Goal: Task Accomplishment & Management: Manage account settings

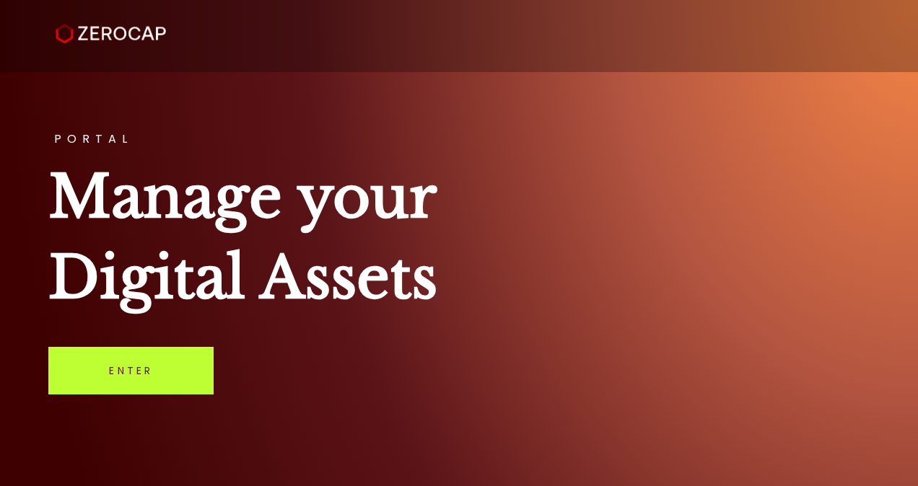
drag, startPoint x: 0, startPoint y: 0, endPoint x: 156, endPoint y: 373, distance: 404.3
click at [156, 373] on link "Enter" at bounding box center [130, 371] width 165 height 48
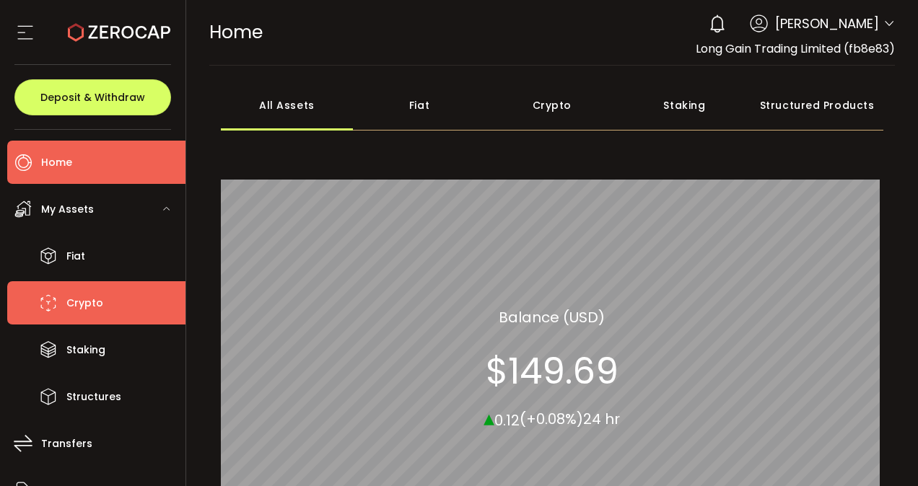
click at [131, 317] on li "Crypto" at bounding box center [96, 302] width 178 height 43
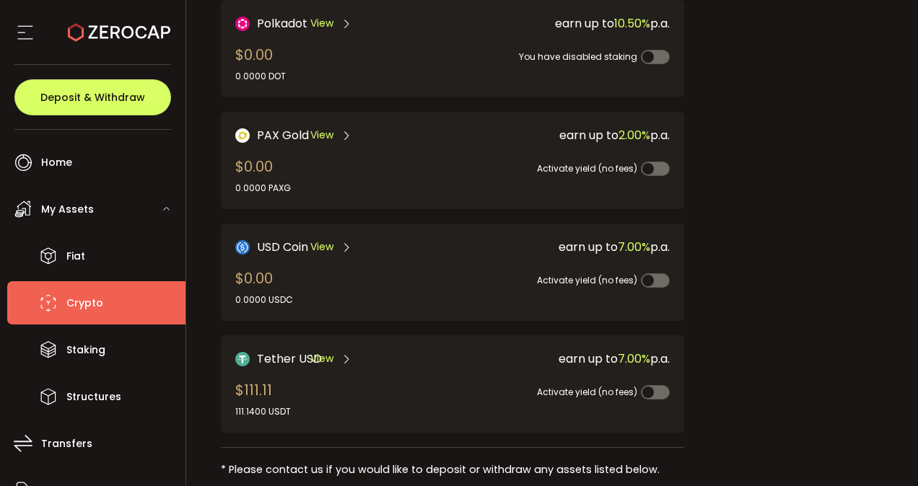
scroll to position [400, 0]
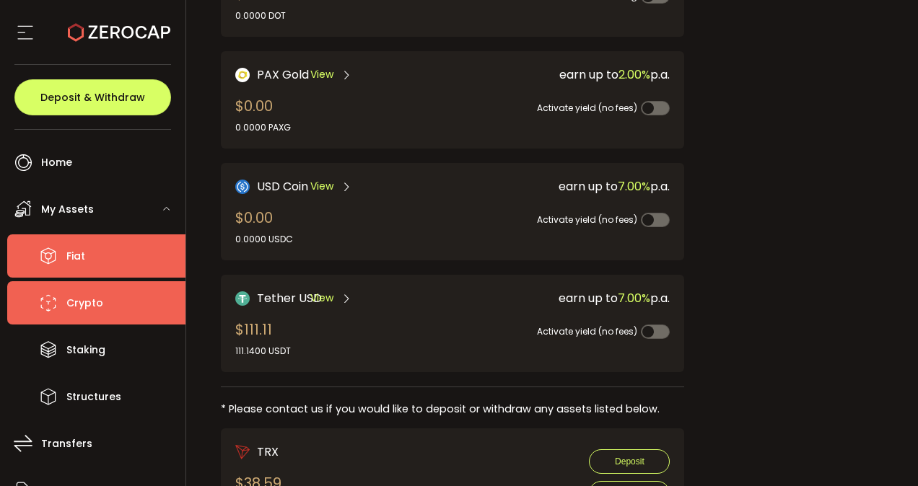
click at [157, 246] on li "Fiat" at bounding box center [96, 255] width 178 height 43
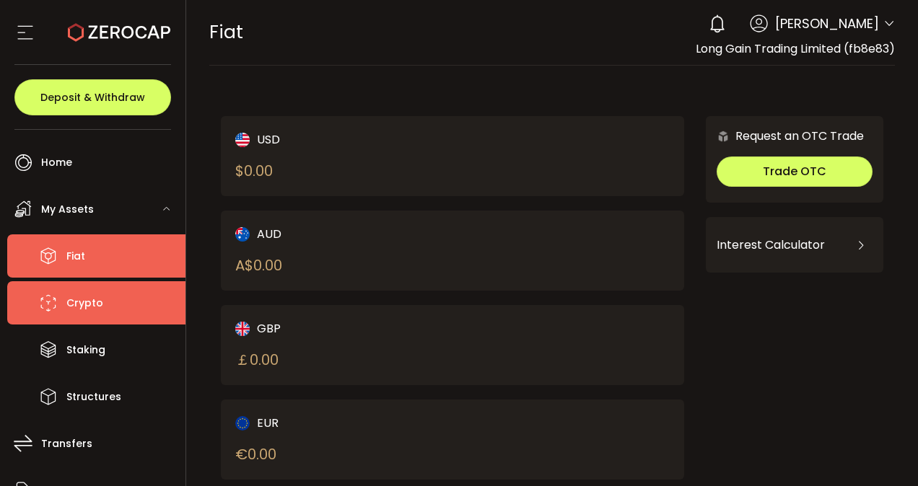
click at [113, 300] on li "Crypto" at bounding box center [96, 302] width 178 height 43
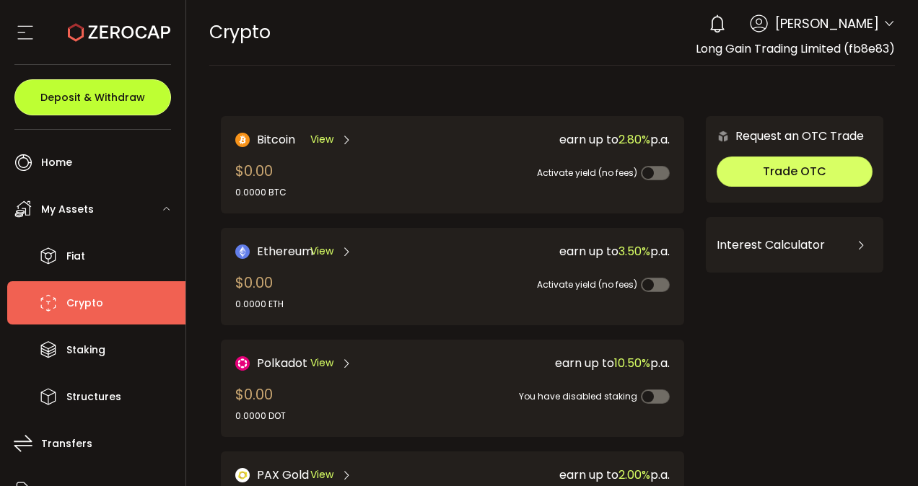
click at [136, 89] on button "Deposit & Withdraw" at bounding box center [92, 97] width 157 height 36
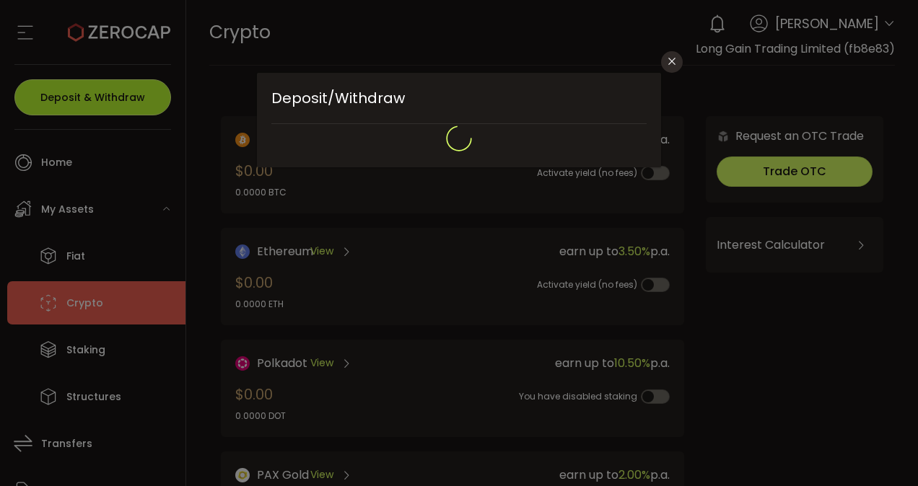
type input "**********"
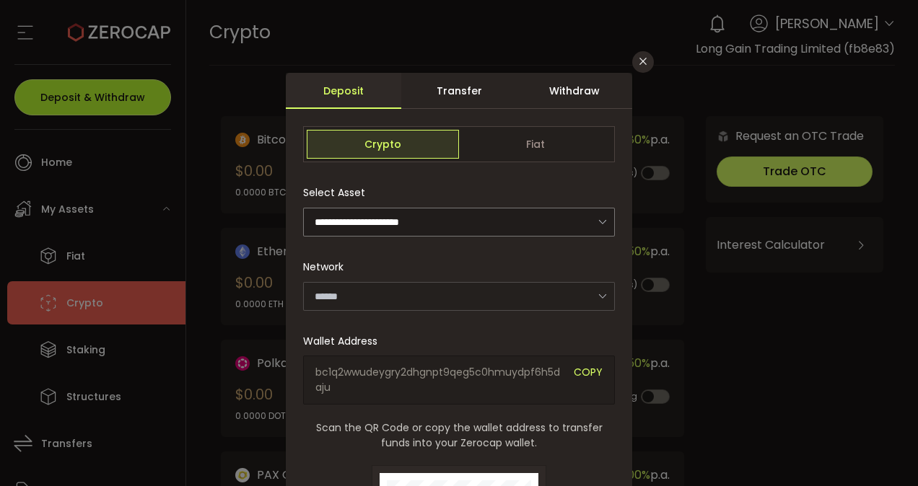
type input "*******"
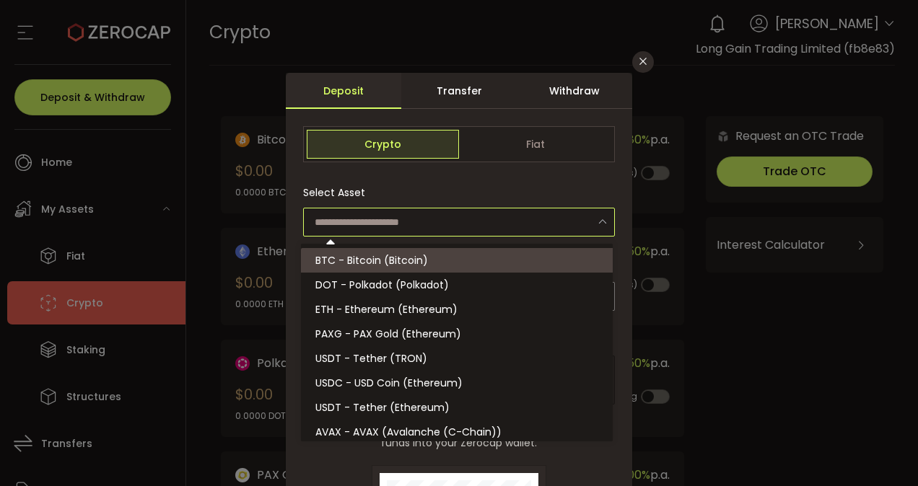
click at [406, 235] on input "dialog" at bounding box center [459, 222] width 312 height 29
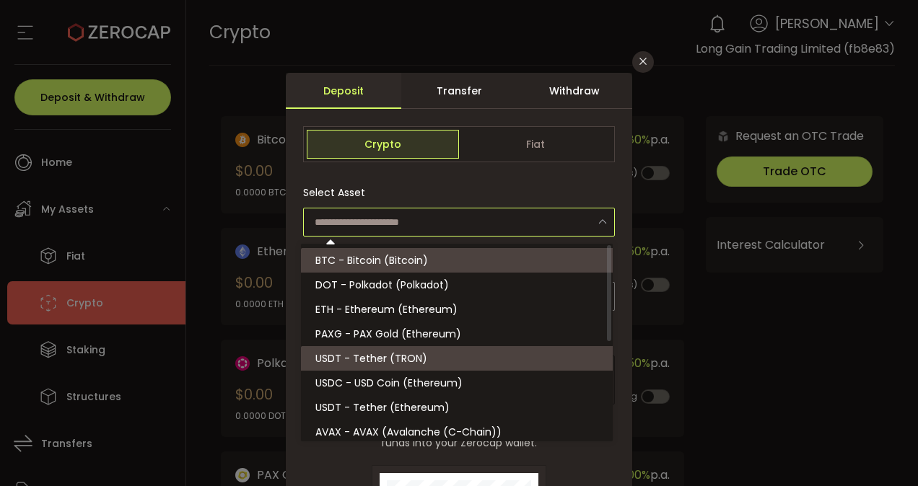
click at [382, 348] on li "USDT - Tether (TRON)" at bounding box center [459, 358] width 316 height 25
type input "**********"
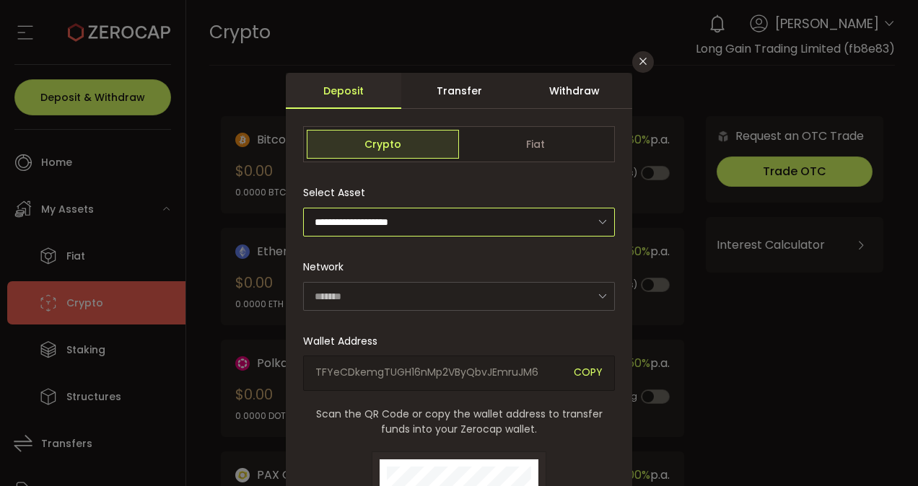
type input "****"
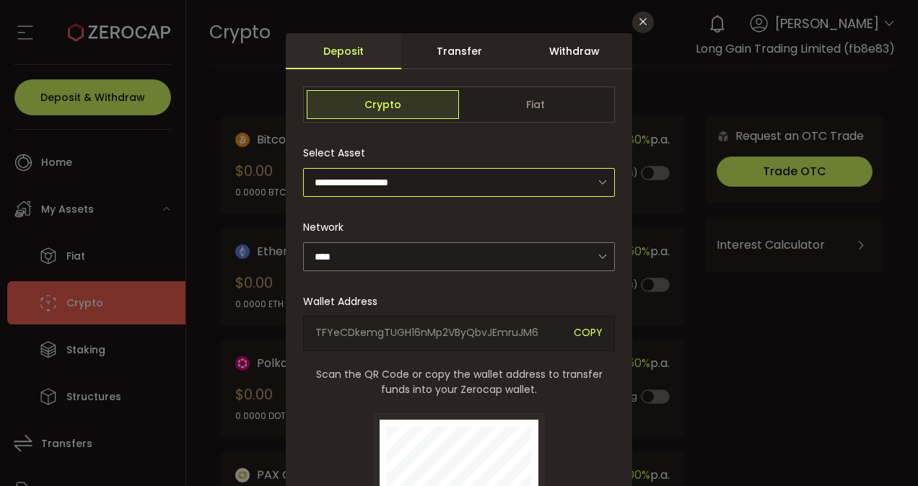
scroll to position [34, 0]
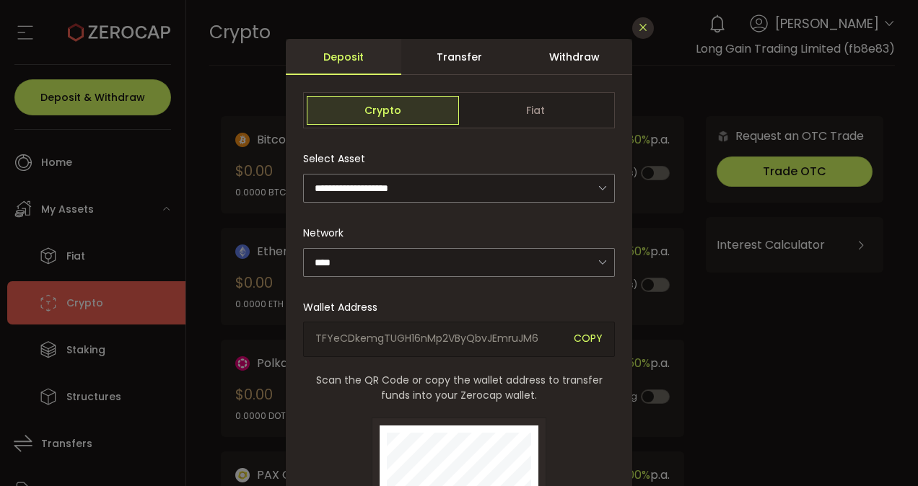
click at [639, 38] on button "Close" at bounding box center [643, 28] width 22 height 22
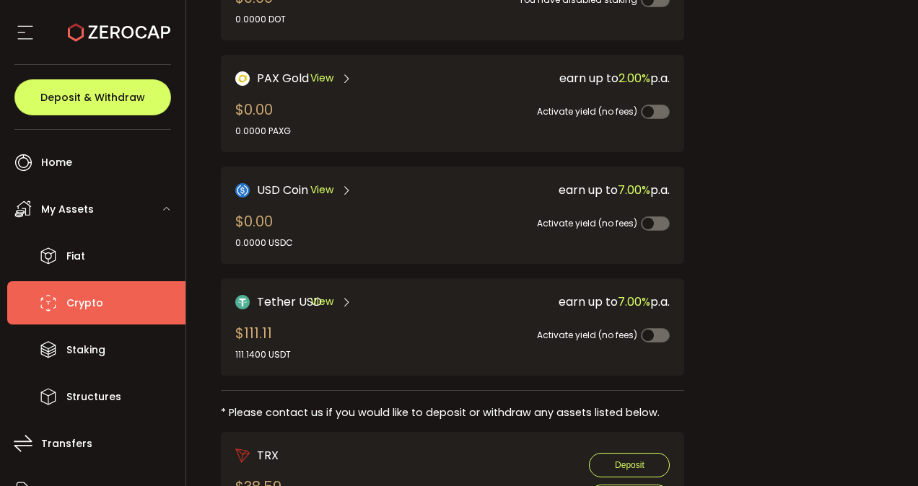
scroll to position [398, 0]
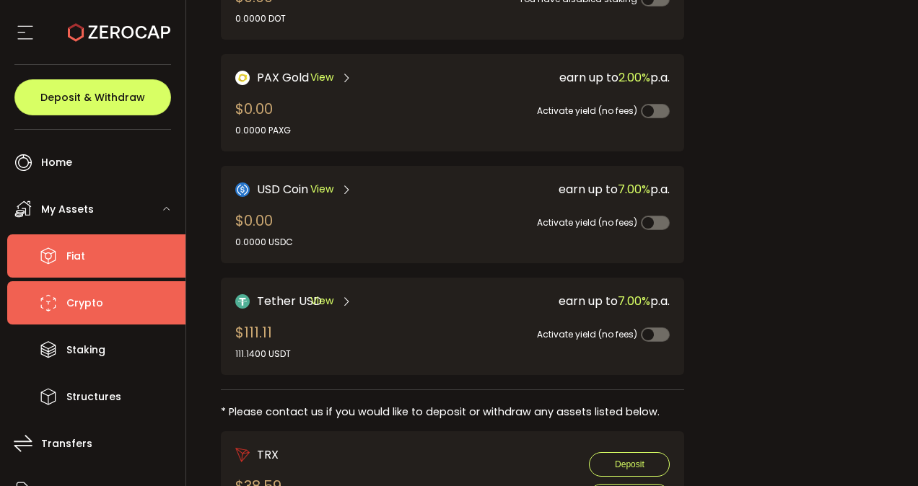
click at [97, 250] on li "Fiat" at bounding box center [96, 255] width 178 height 43
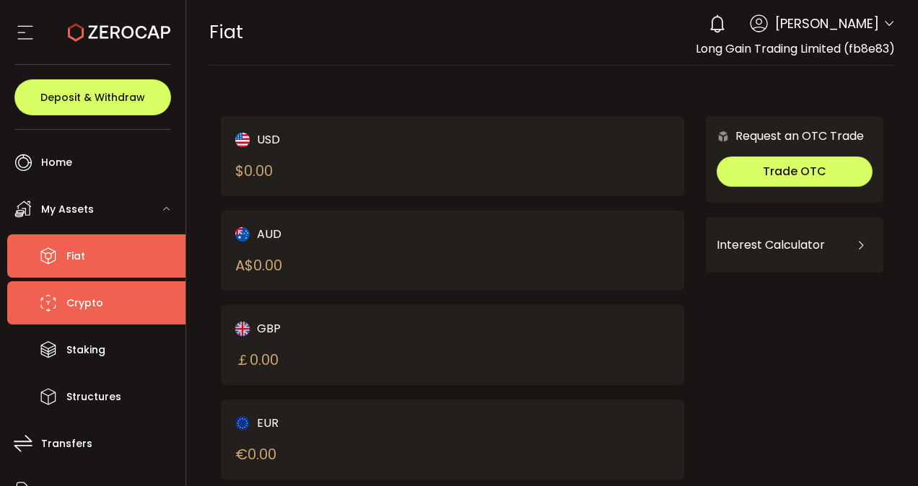
click at [65, 309] on li "Crypto" at bounding box center [96, 302] width 178 height 43
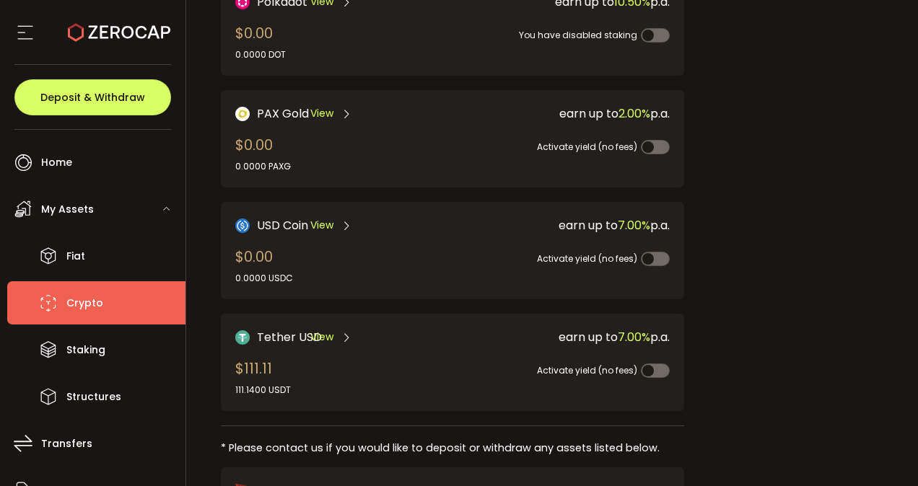
scroll to position [364, 0]
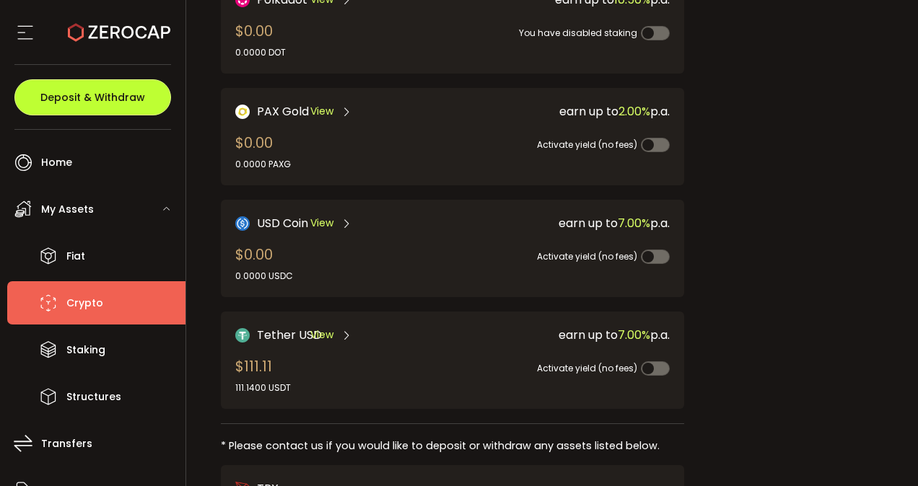
click at [114, 105] on button "Deposit & Withdraw" at bounding box center [92, 97] width 157 height 36
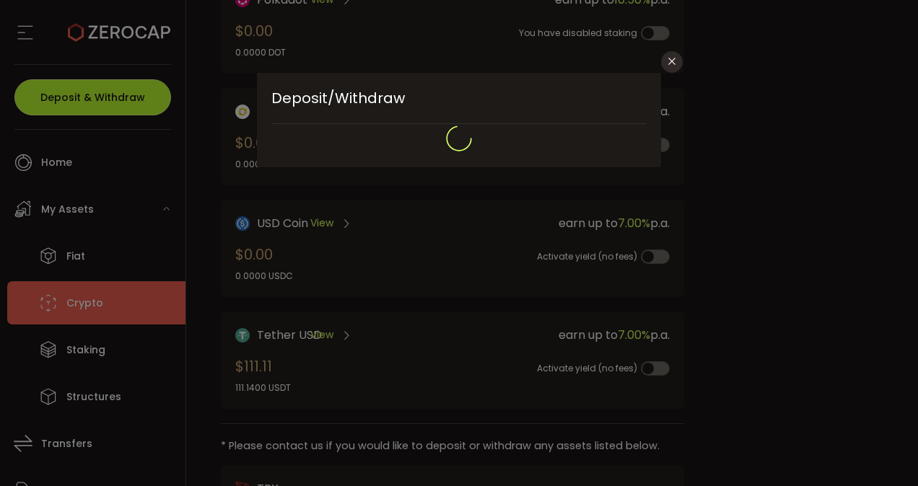
scroll to position [0, 0]
type input "**********"
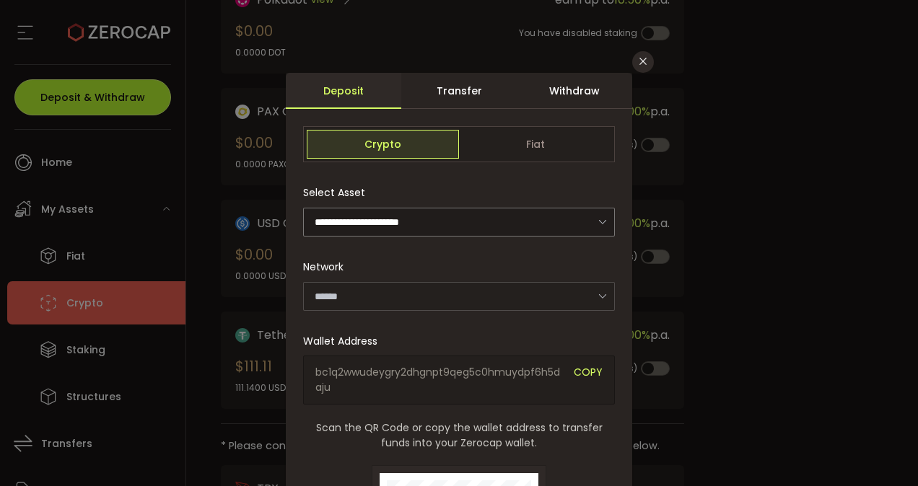
type input "*******"
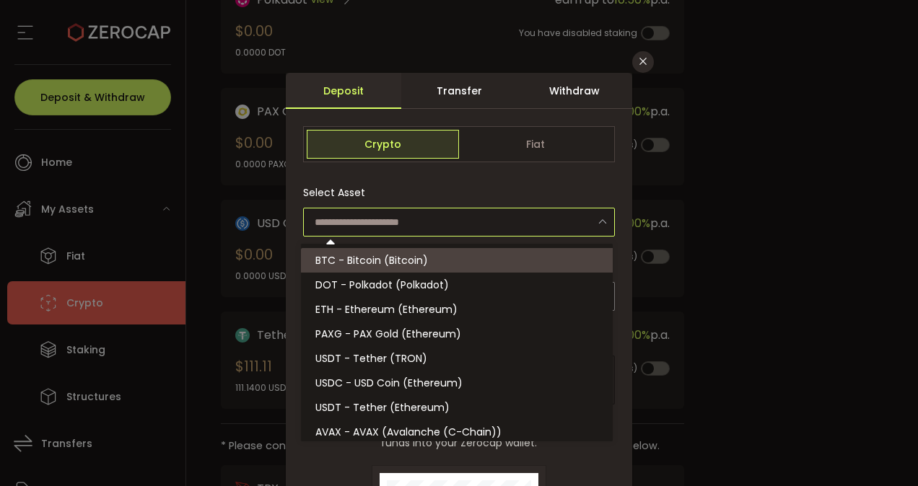
click at [430, 214] on input "dialog" at bounding box center [459, 222] width 312 height 29
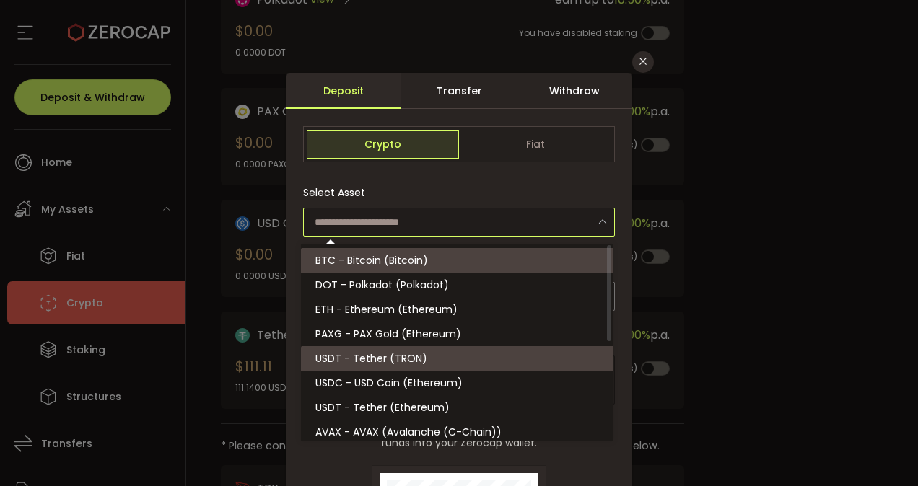
click at [366, 349] on li "USDT - Tether (TRON)" at bounding box center [459, 358] width 316 height 25
type input "**********"
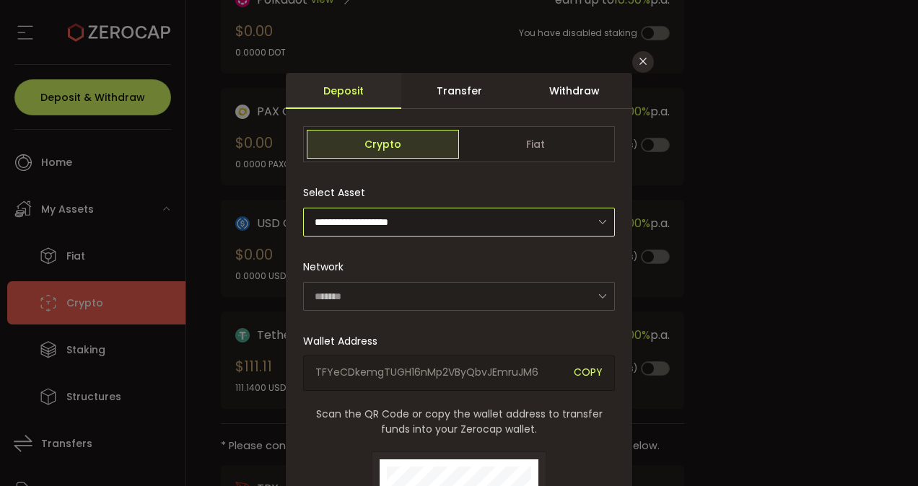
type input "****"
click at [651, 61] on button "Close" at bounding box center [643, 62] width 22 height 22
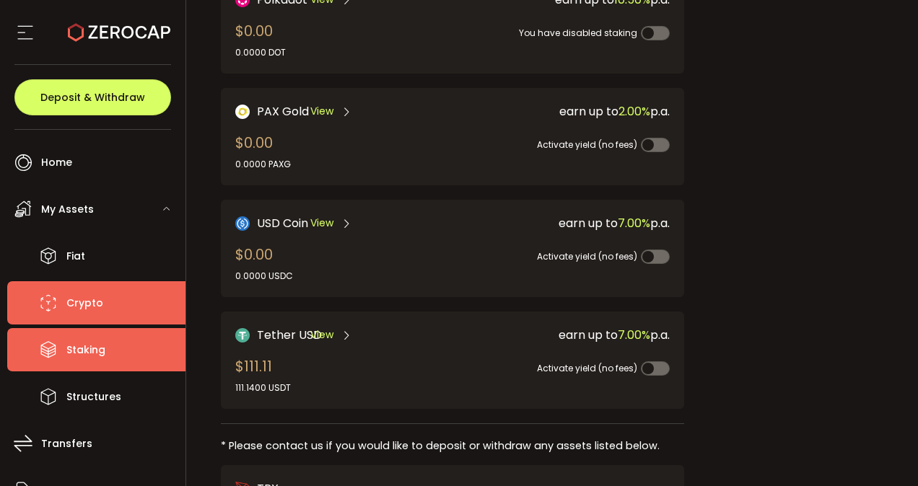
click at [120, 341] on li "Staking" at bounding box center [96, 349] width 178 height 43
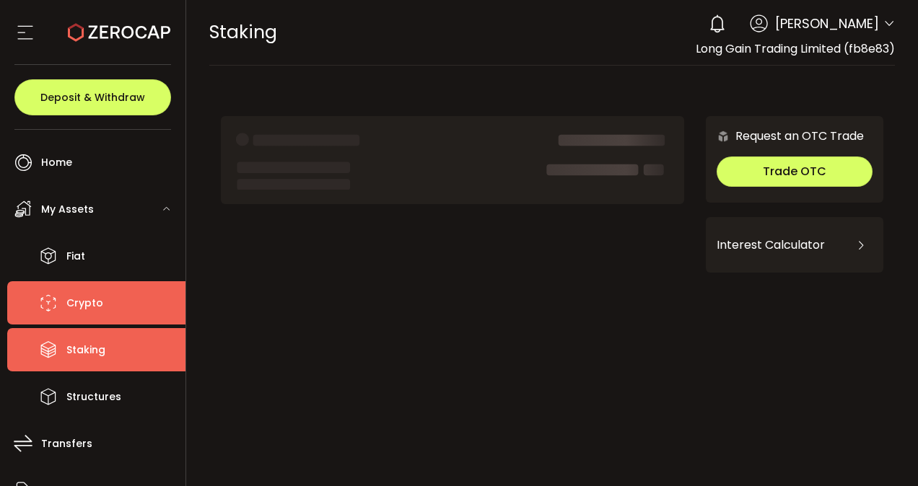
click at [132, 301] on li "Crypto" at bounding box center [96, 302] width 178 height 43
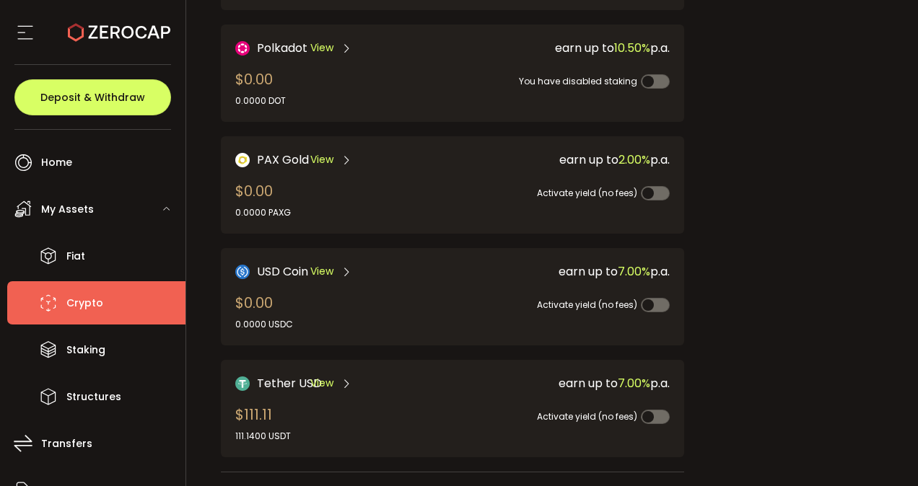
scroll to position [382, 0]
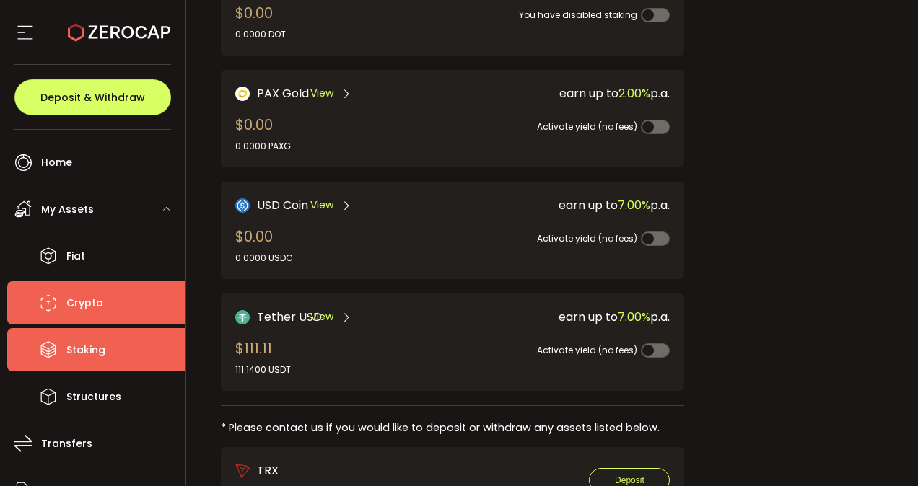
click at [45, 332] on li "Staking" at bounding box center [96, 349] width 178 height 43
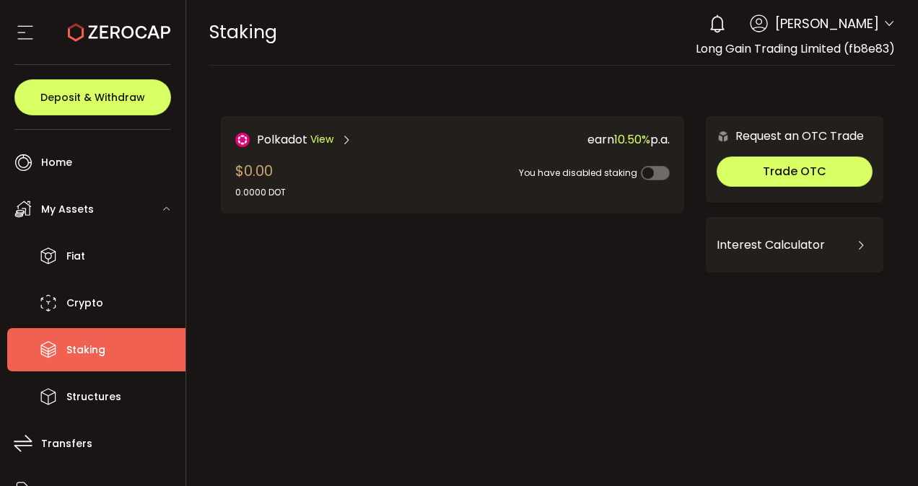
click at [132, 278] on ul "Fiat Crypto Staking Structures" at bounding box center [96, 326] width 178 height 184
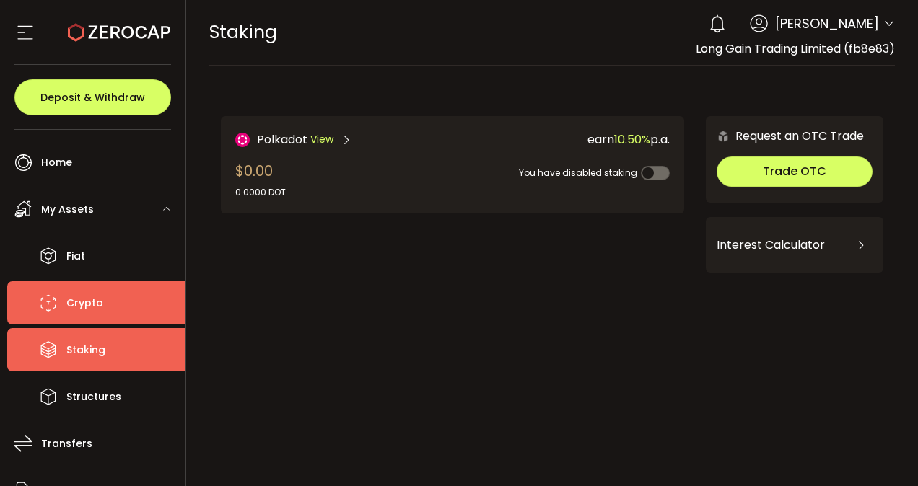
click at [100, 307] on span "Crypto" at bounding box center [84, 303] width 37 height 21
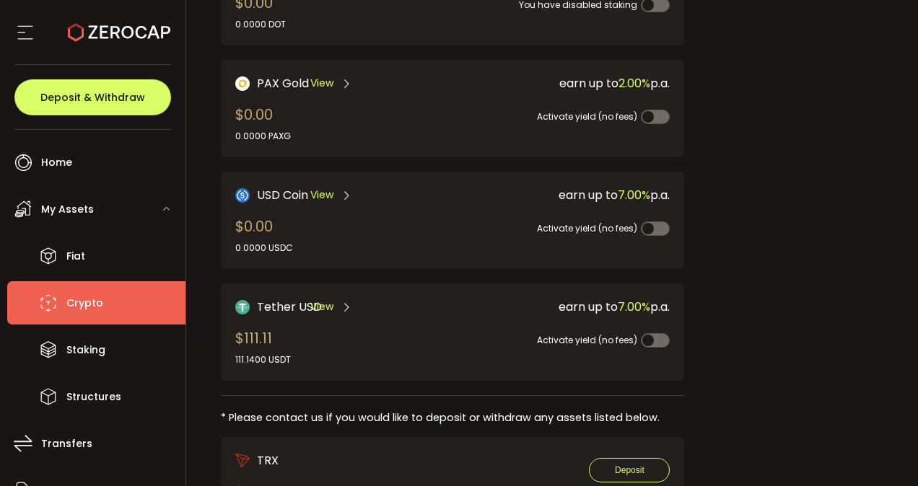
scroll to position [394, 0]
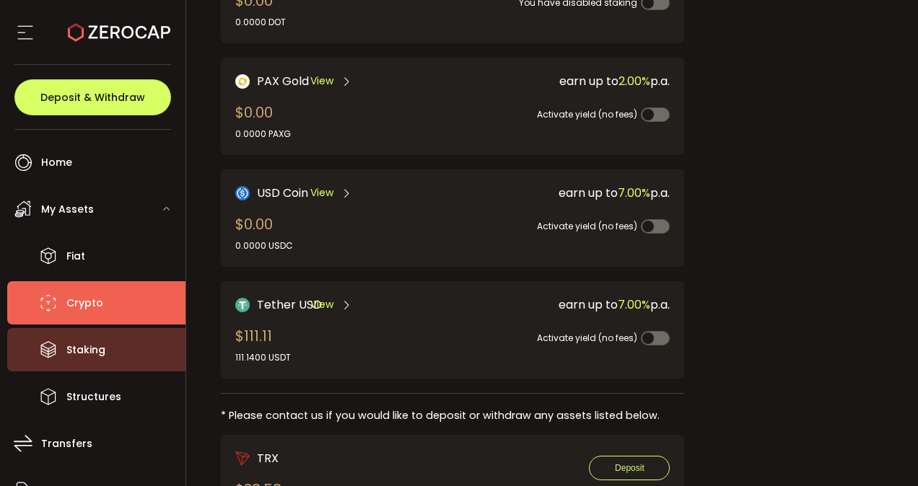
drag, startPoint x: 48, startPoint y: 323, endPoint x: 72, endPoint y: 345, distance: 33.2
click at [72, 345] on ul "Fiat Crypto Staking Structures" at bounding box center [96, 326] width 178 height 184
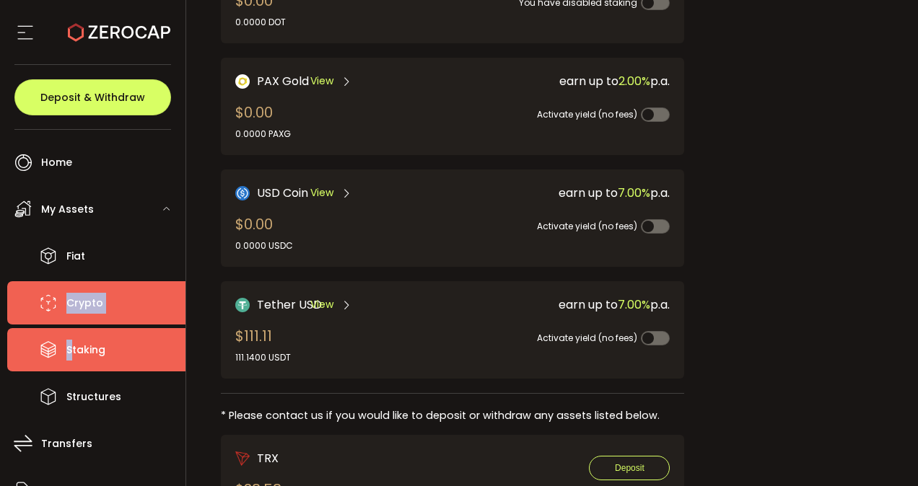
click at [72, 345] on span "Staking" at bounding box center [85, 350] width 39 height 21
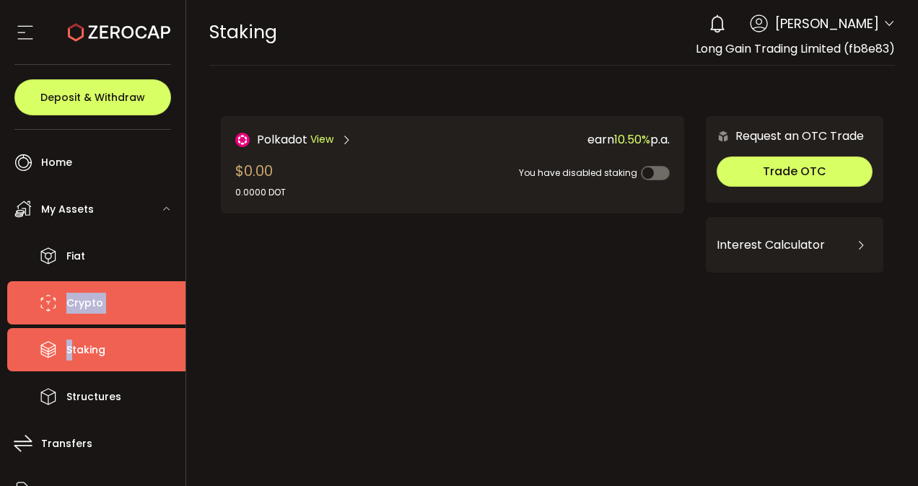
click at [118, 307] on li "Crypto" at bounding box center [96, 302] width 178 height 43
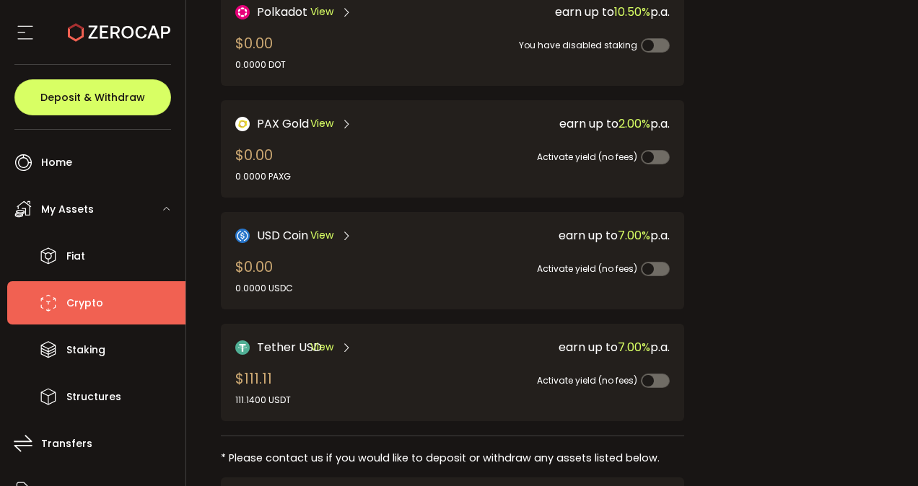
scroll to position [390, 0]
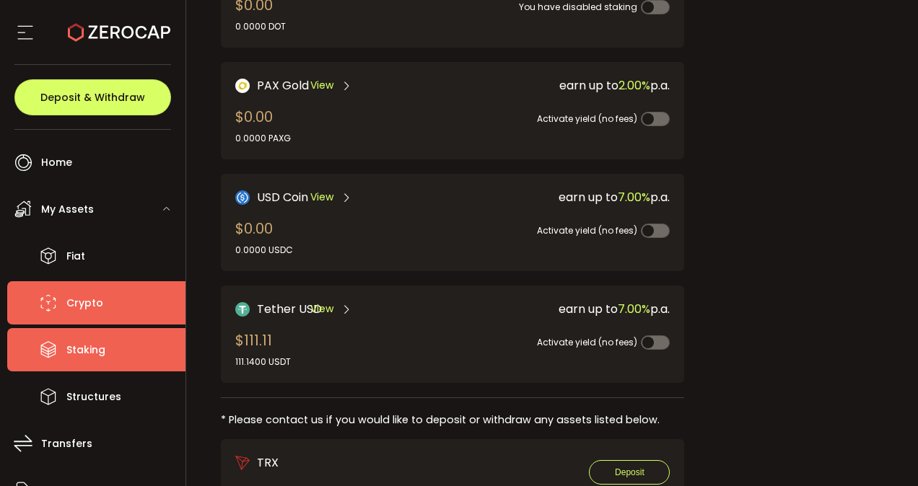
click at [61, 356] on li "Staking" at bounding box center [96, 349] width 178 height 43
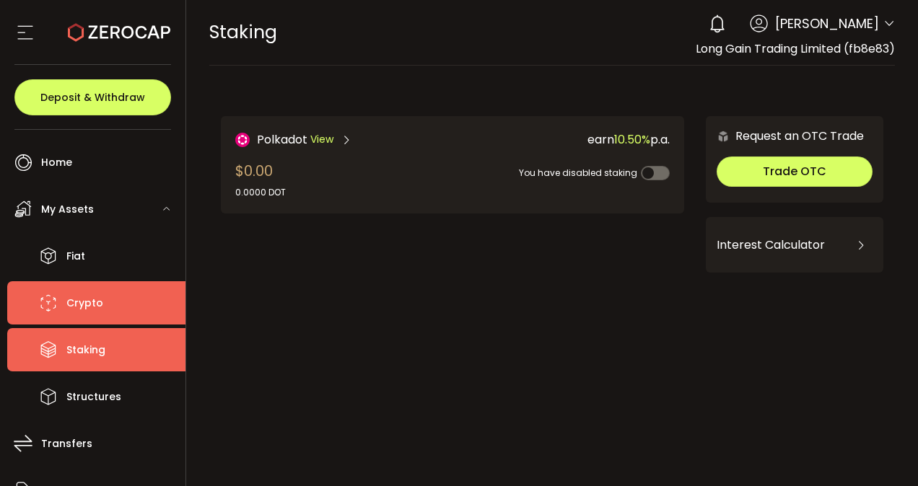
click at [128, 288] on li "Crypto" at bounding box center [96, 302] width 178 height 43
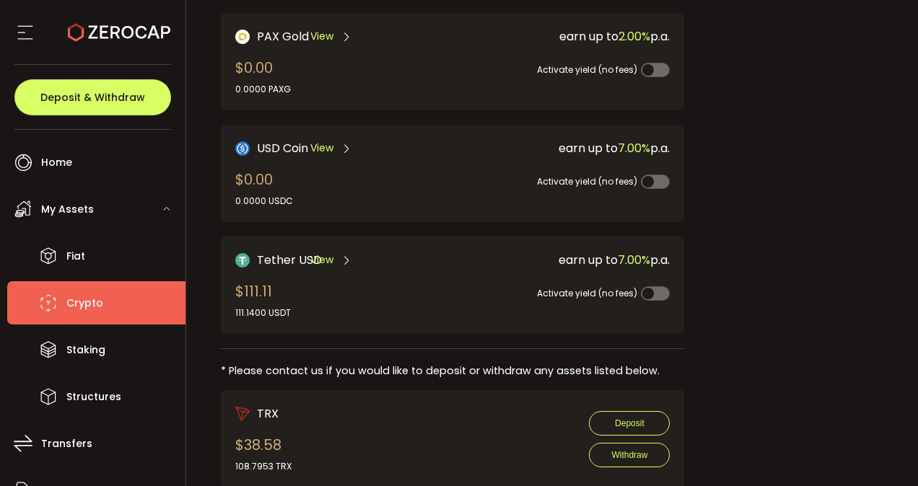
scroll to position [441, 0]
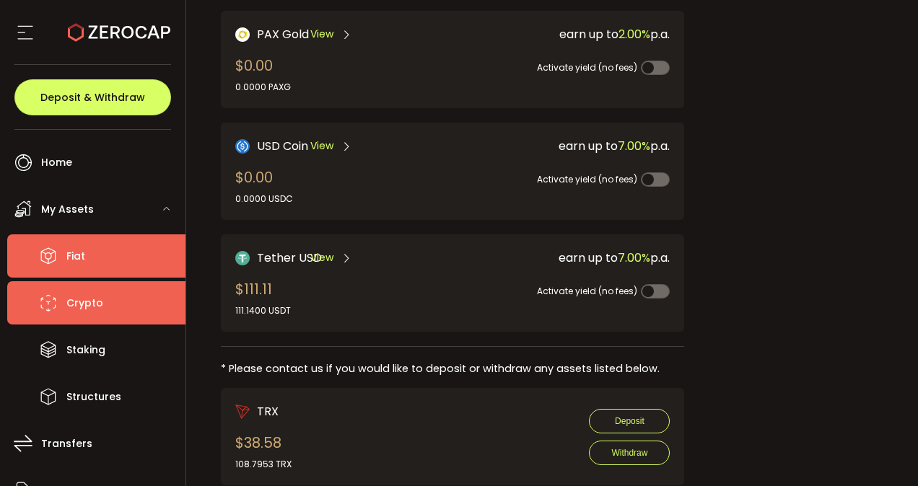
click at [54, 252] on use at bounding box center [48, 255] width 15 height 17
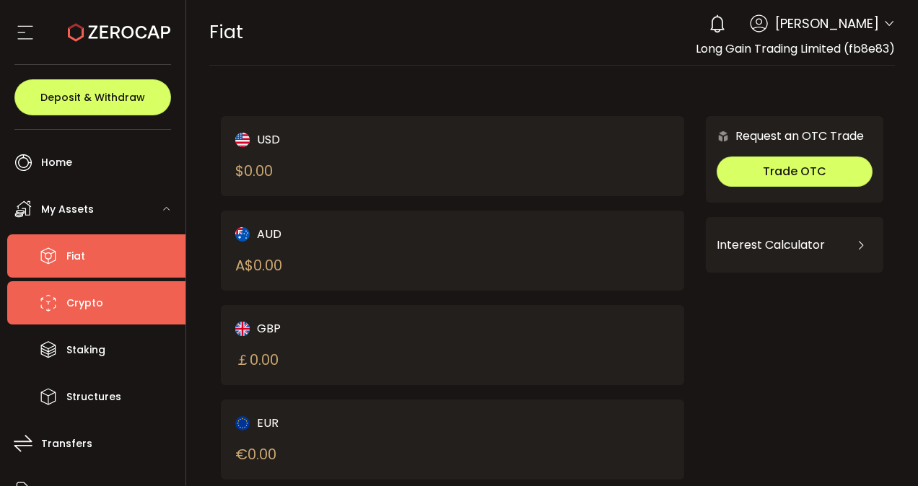
click at [74, 309] on span "Crypto" at bounding box center [84, 303] width 37 height 21
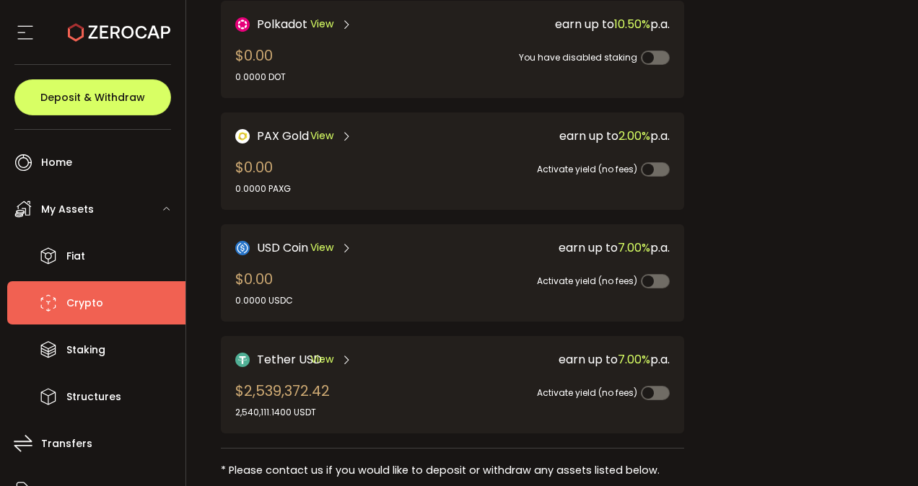
scroll to position [340, 0]
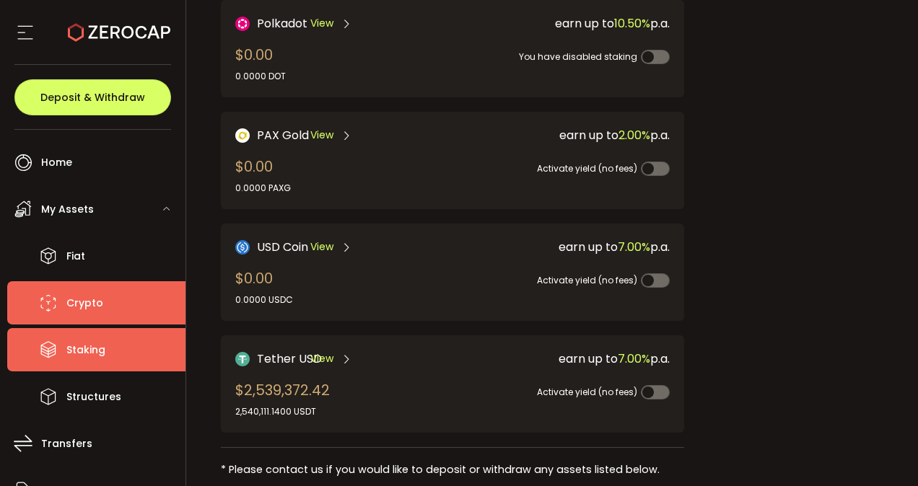
click at [135, 353] on li "Staking" at bounding box center [96, 349] width 178 height 43
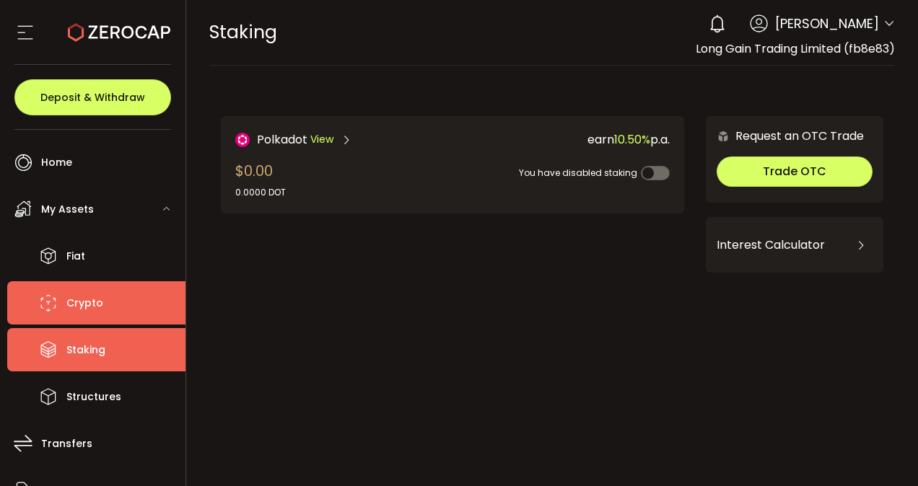
click at [153, 294] on li "Crypto" at bounding box center [96, 302] width 178 height 43
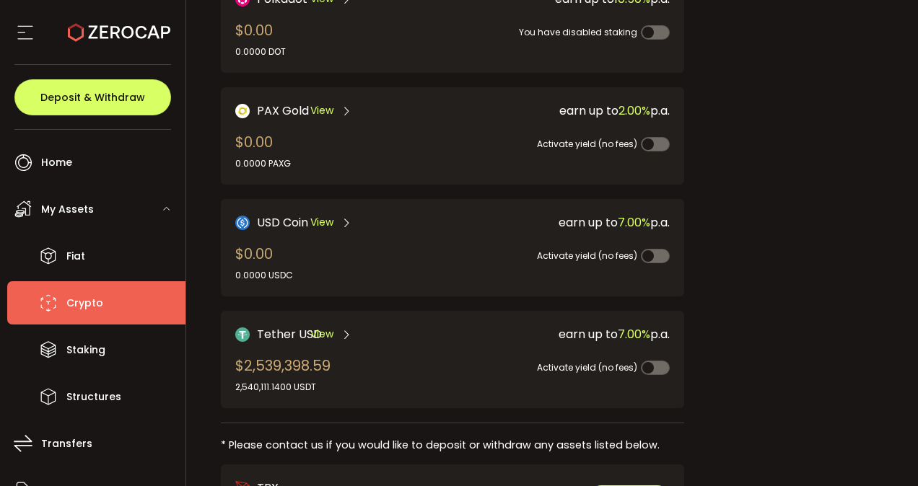
scroll to position [367, 0]
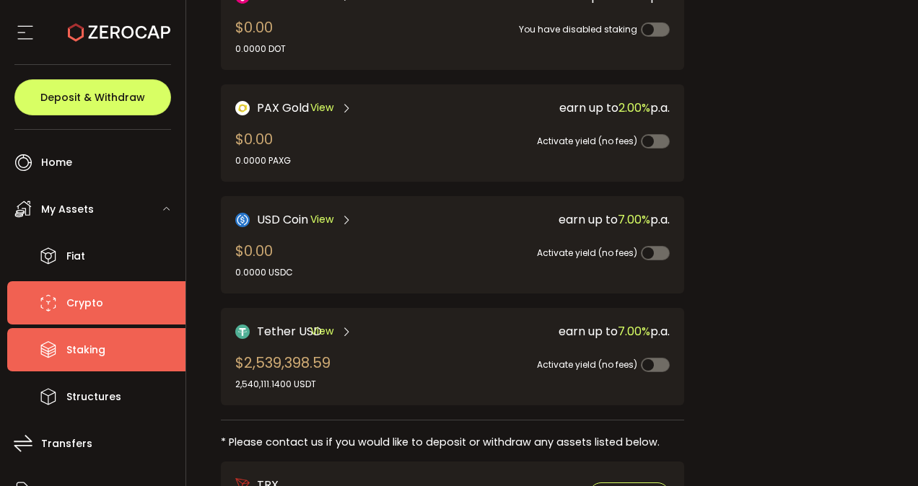
click at [123, 349] on li "Staking" at bounding box center [96, 349] width 178 height 43
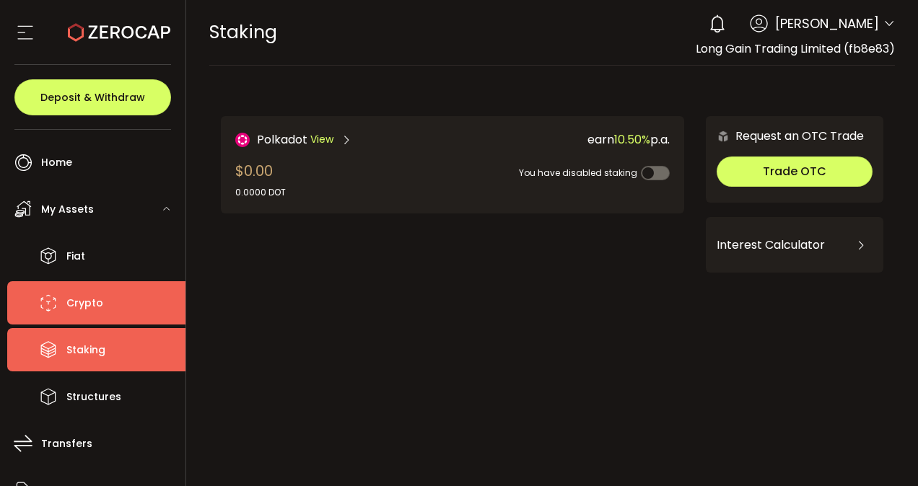
click at [143, 310] on li "Crypto" at bounding box center [96, 302] width 178 height 43
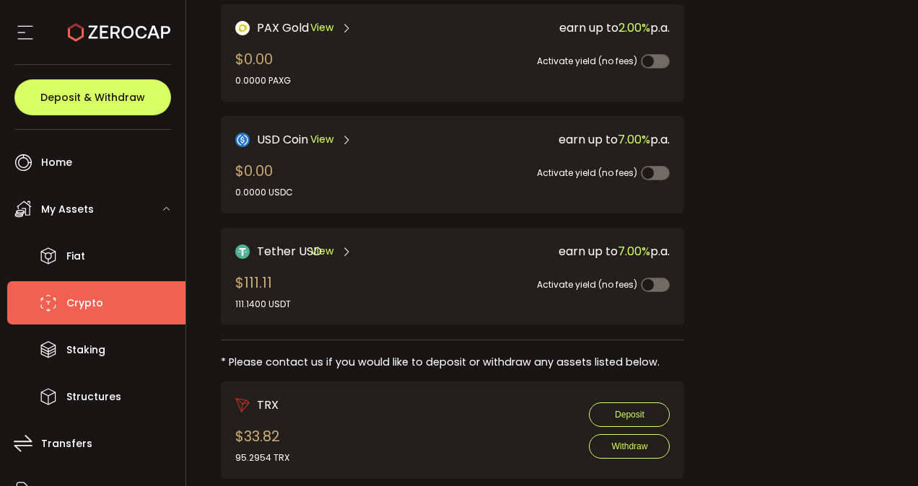
scroll to position [476, 0]
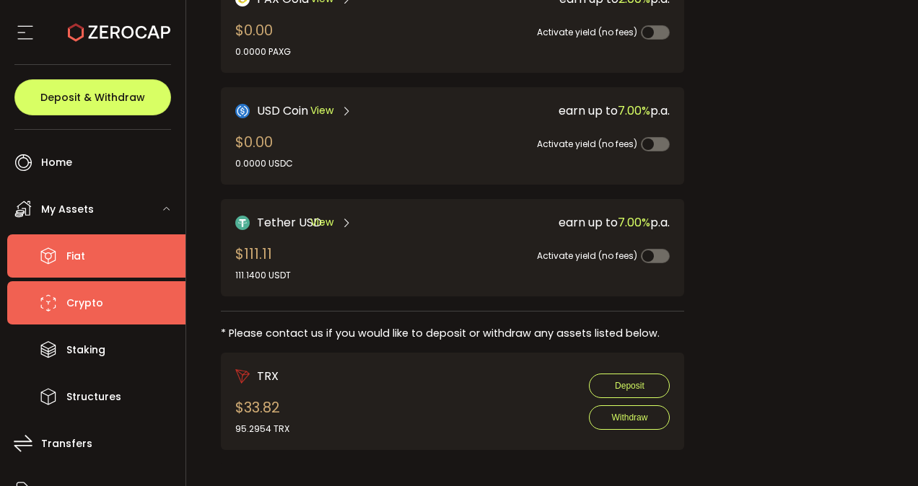
click at [111, 247] on li "Fiat" at bounding box center [96, 255] width 178 height 43
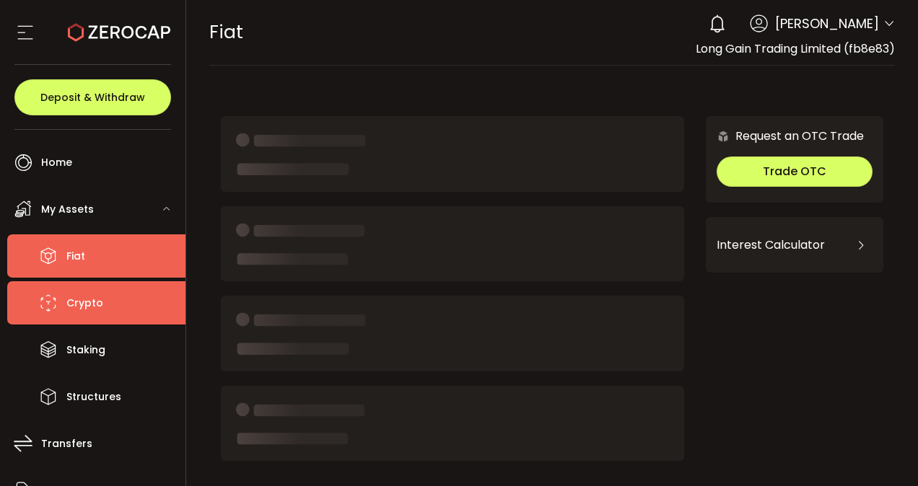
click at [72, 297] on span "Crypto" at bounding box center [84, 303] width 37 height 21
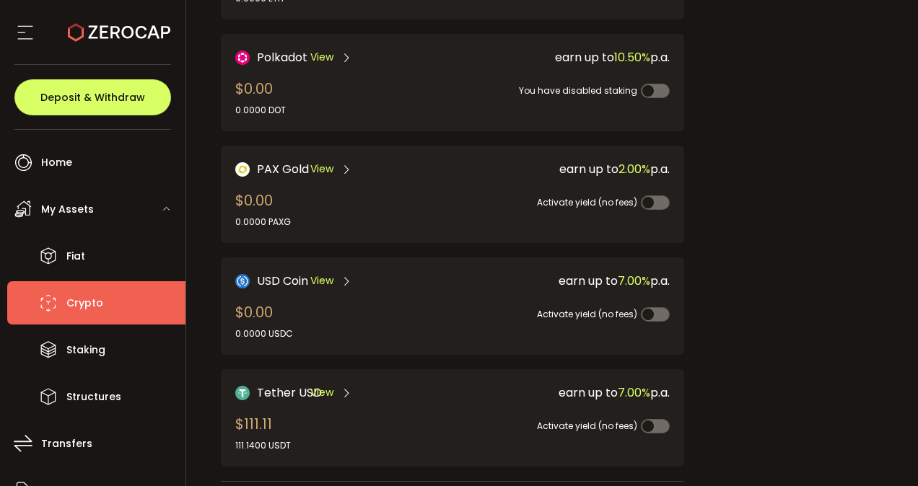
scroll to position [356, 0]
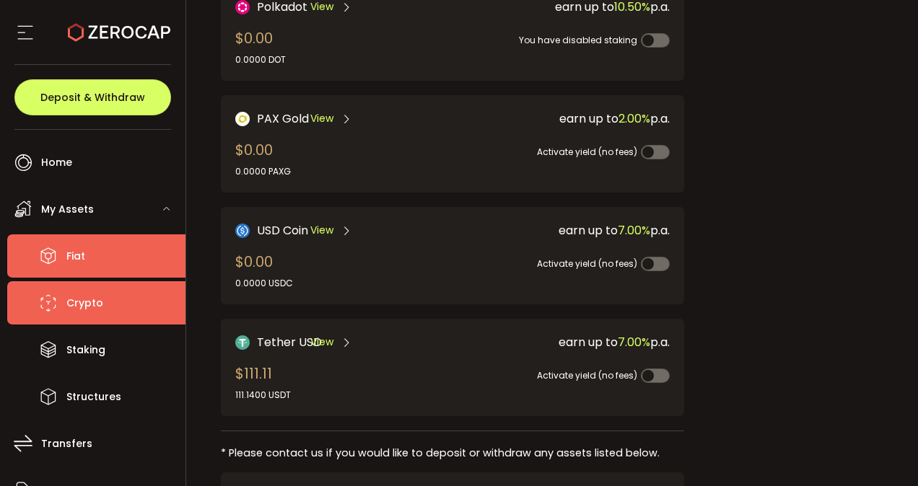
click at [80, 263] on span "Fiat" at bounding box center [75, 256] width 19 height 21
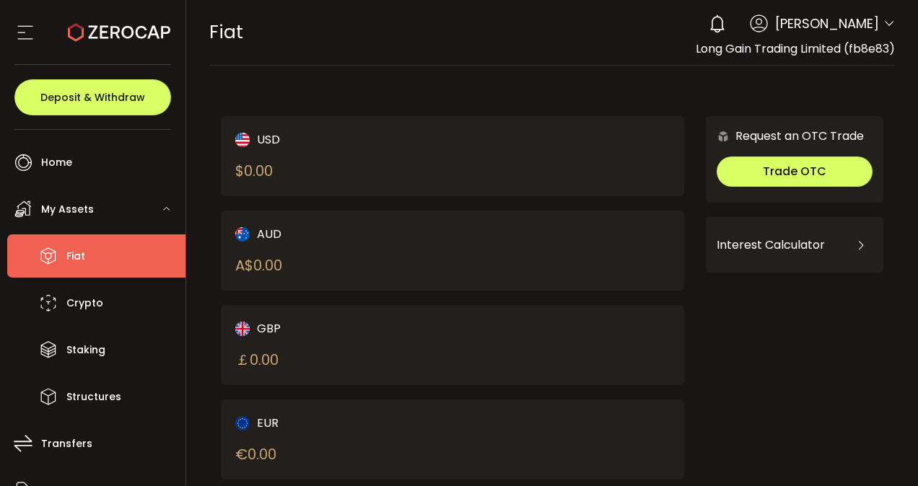
click at [442, 286] on div "AUD A$ 0.00" at bounding box center [453, 251] width 464 height 80
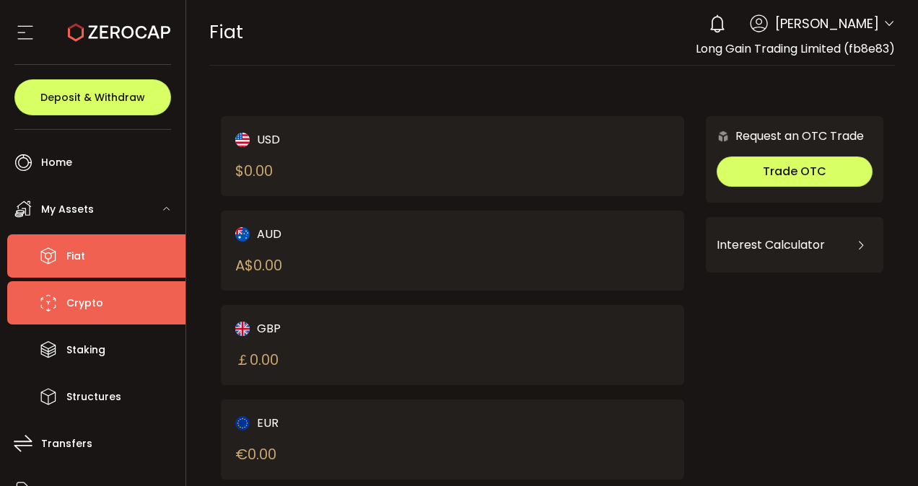
click at [112, 305] on li "Crypto" at bounding box center [96, 302] width 178 height 43
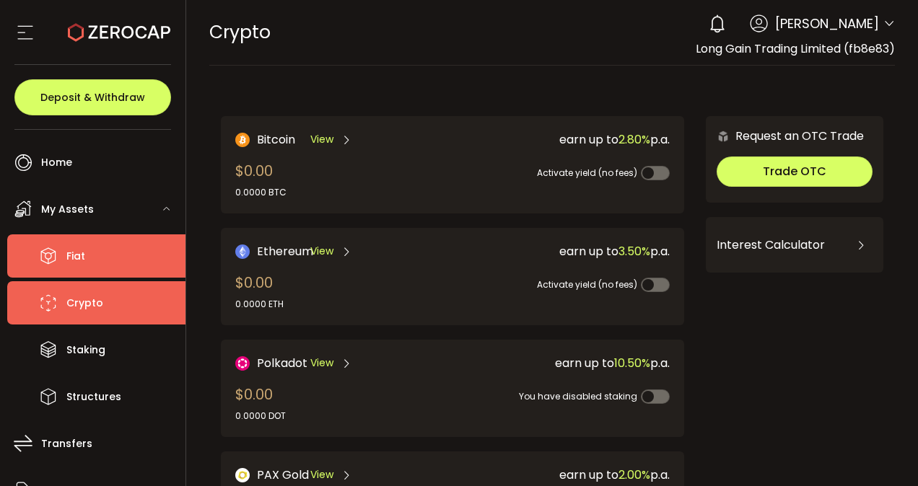
click at [129, 257] on li "Fiat" at bounding box center [96, 255] width 178 height 43
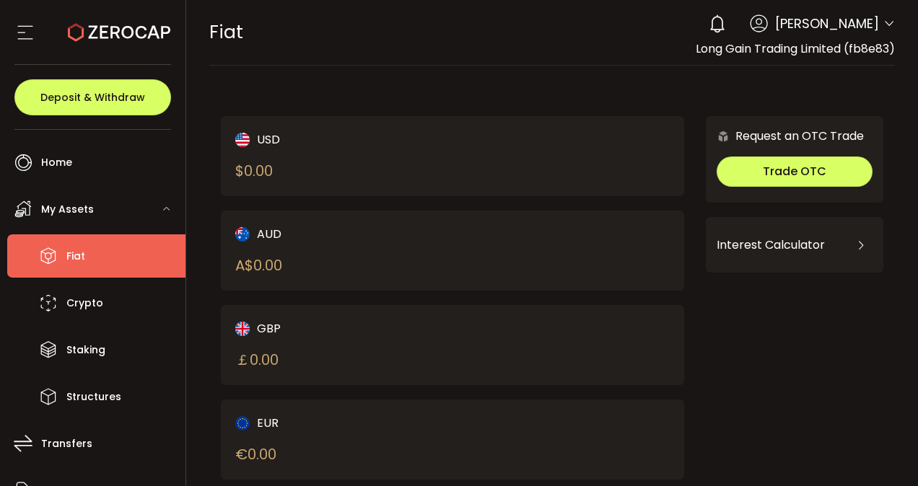
scroll to position [74, 0]
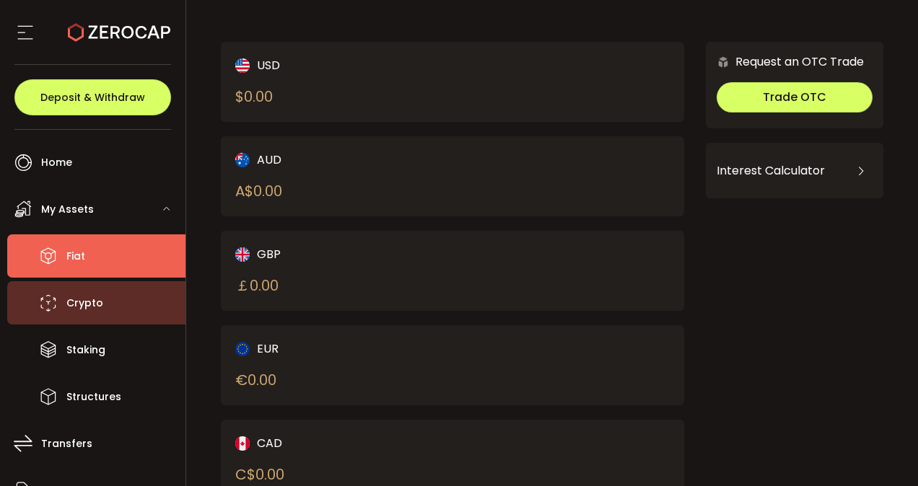
drag, startPoint x: 114, startPoint y: 275, endPoint x: 100, endPoint y: 289, distance: 19.4
click at [100, 289] on ul "Fiat Crypto Staking Structures" at bounding box center [96, 326] width 178 height 184
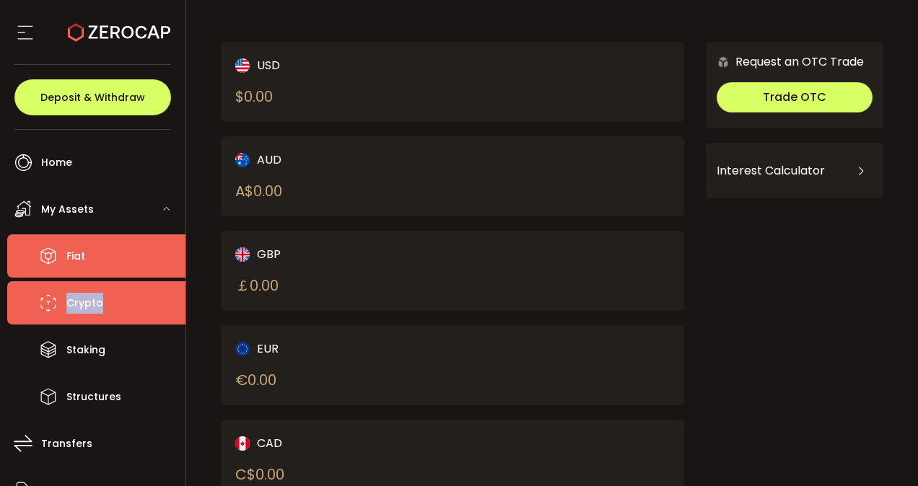
click at [100, 289] on li "Crypto" at bounding box center [96, 302] width 178 height 43
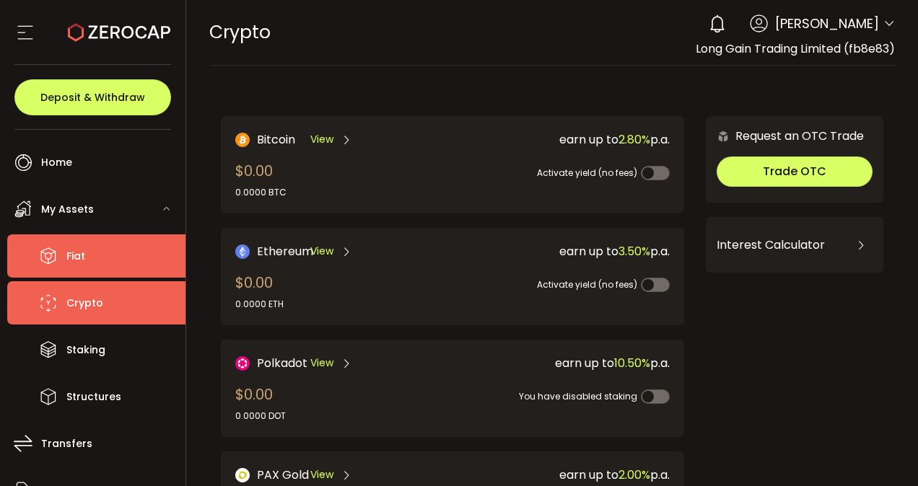
click at [124, 263] on li "Fiat" at bounding box center [96, 255] width 178 height 43
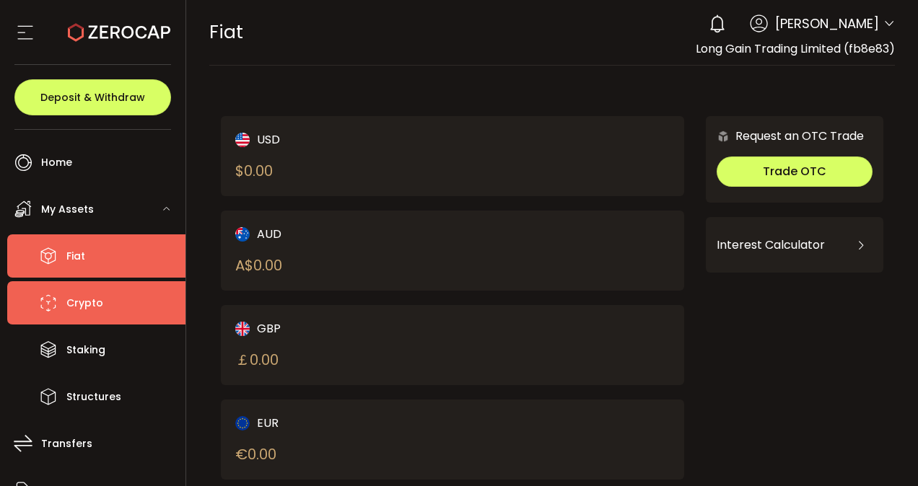
click at [83, 316] on li "Crypto" at bounding box center [96, 302] width 178 height 43
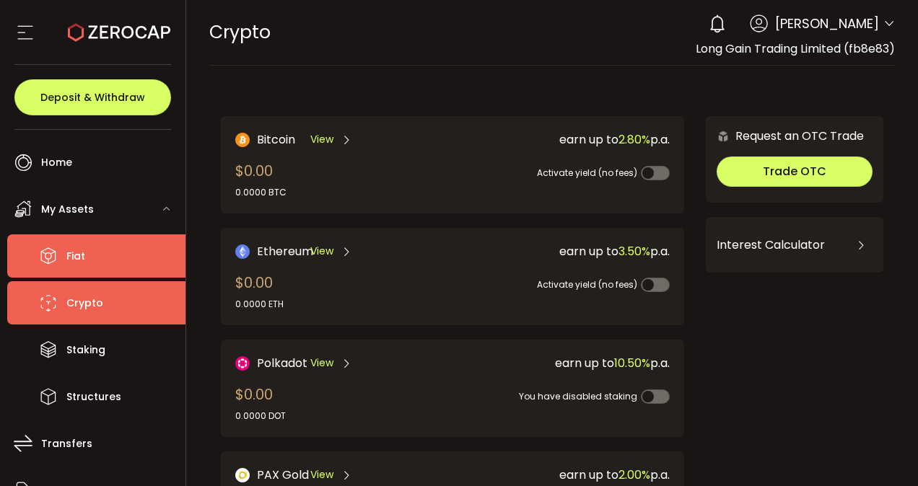
click at [141, 270] on li "Fiat" at bounding box center [96, 255] width 178 height 43
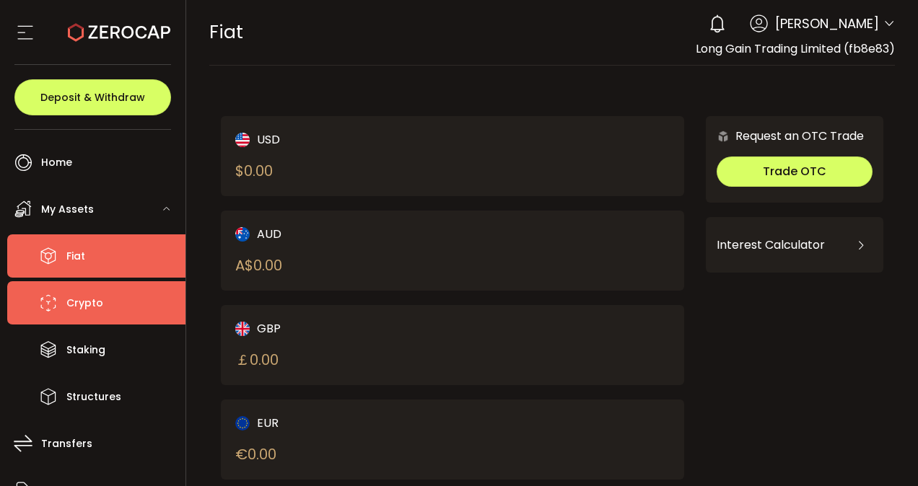
click at [126, 311] on li "Crypto" at bounding box center [96, 302] width 178 height 43
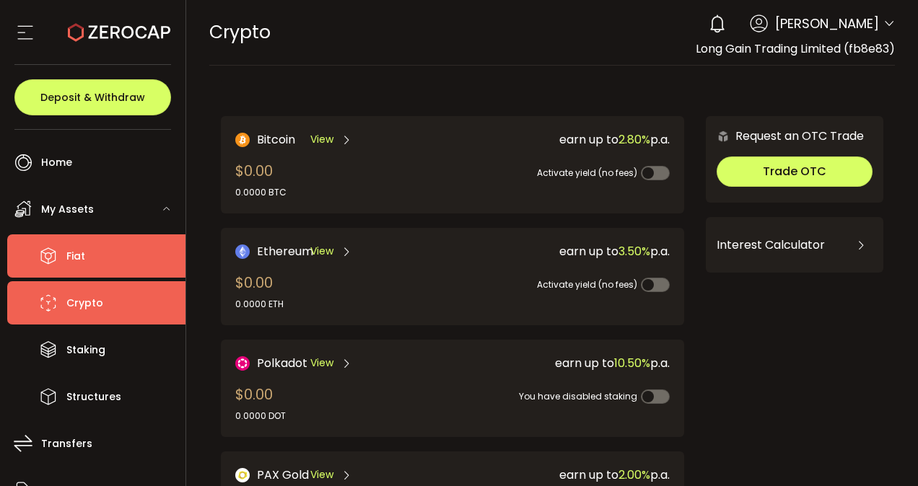
click at [148, 269] on li "Fiat" at bounding box center [96, 255] width 178 height 43
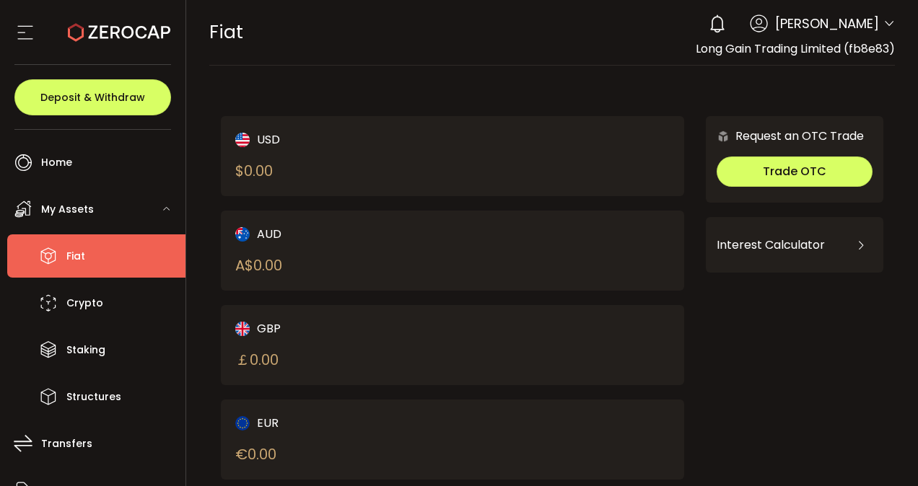
click at [50, 280] on ul "Fiat Crypto Staking Structures" at bounding box center [96, 326] width 178 height 184
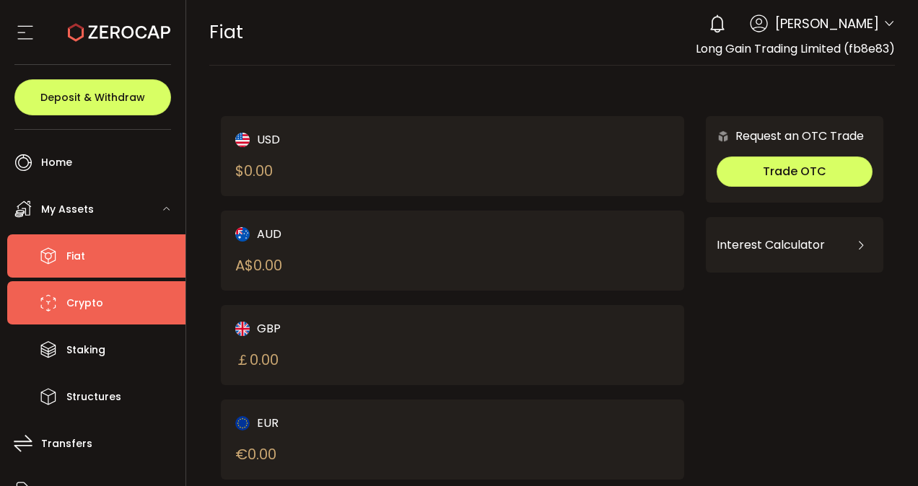
click at [63, 299] on li "Crypto" at bounding box center [96, 302] width 178 height 43
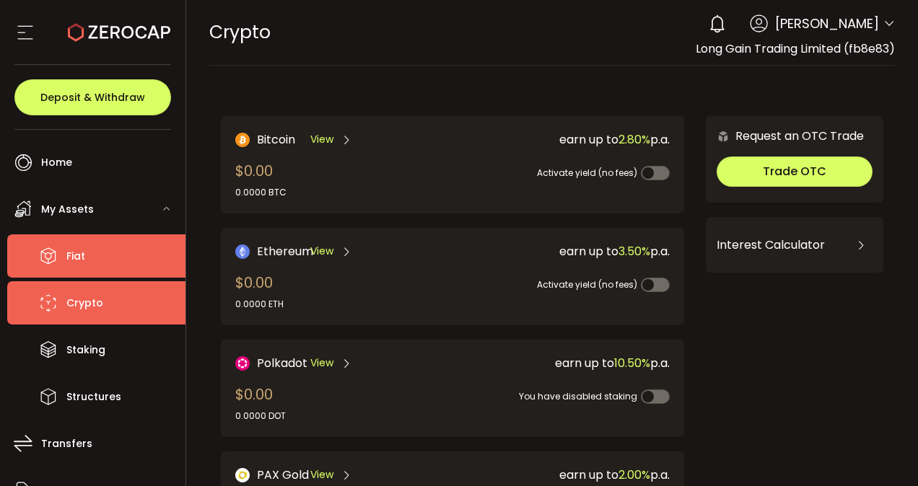
click at [123, 269] on li "Fiat" at bounding box center [96, 255] width 178 height 43
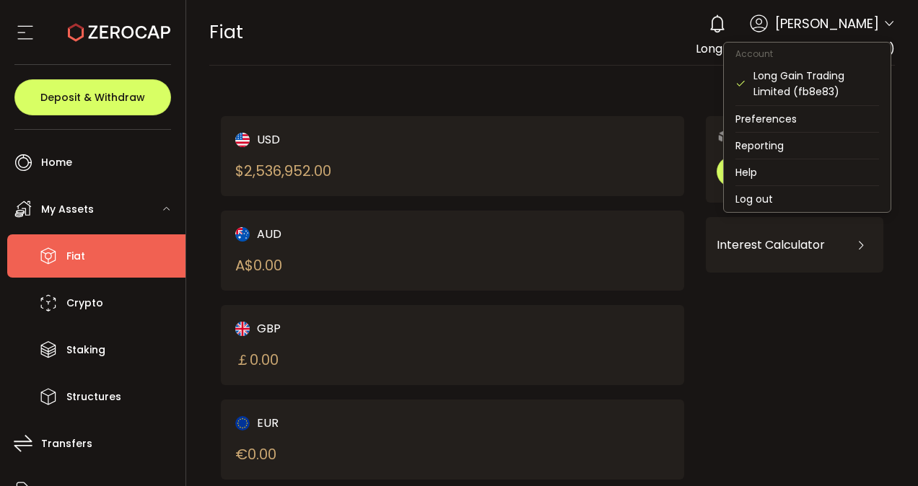
click at [886, 25] on icon at bounding box center [889, 24] width 12 height 12
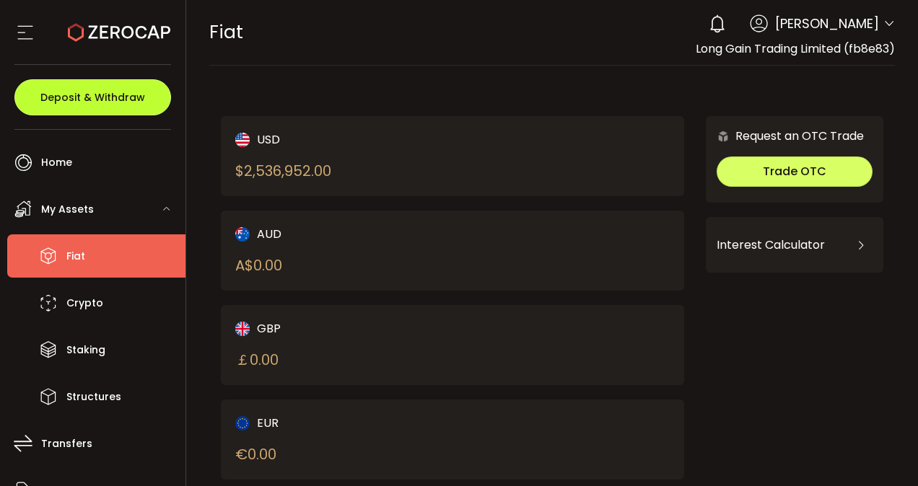
click at [97, 110] on button "Deposit & Withdraw" at bounding box center [92, 97] width 157 height 36
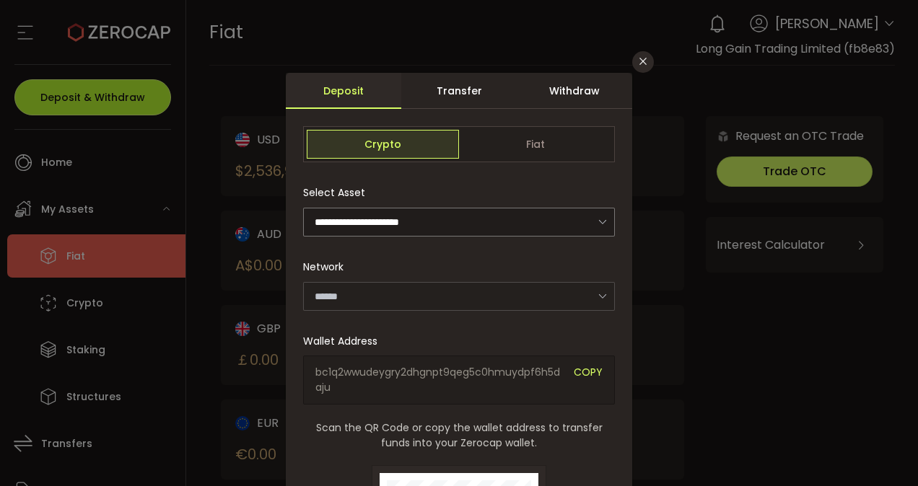
type input "*******"
click at [585, 103] on div "Withdraw" at bounding box center [574, 91] width 115 height 36
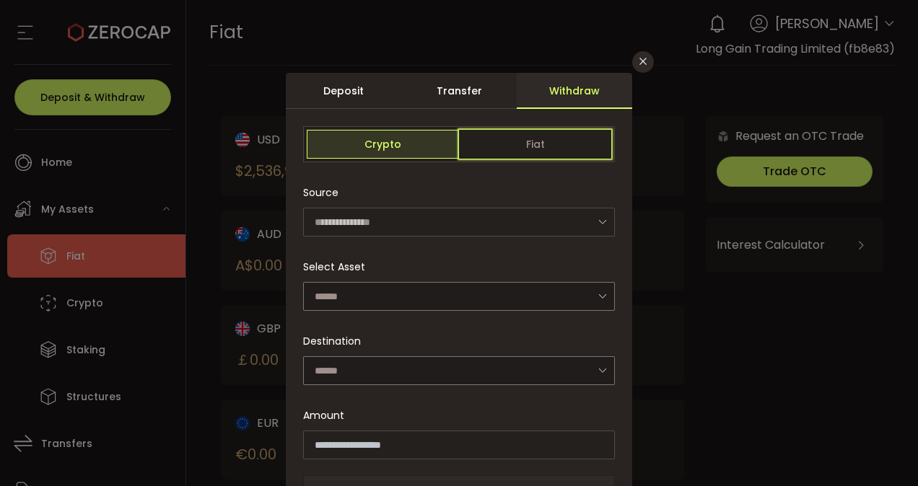
click at [547, 154] on span "Fiat" at bounding box center [535, 144] width 152 height 29
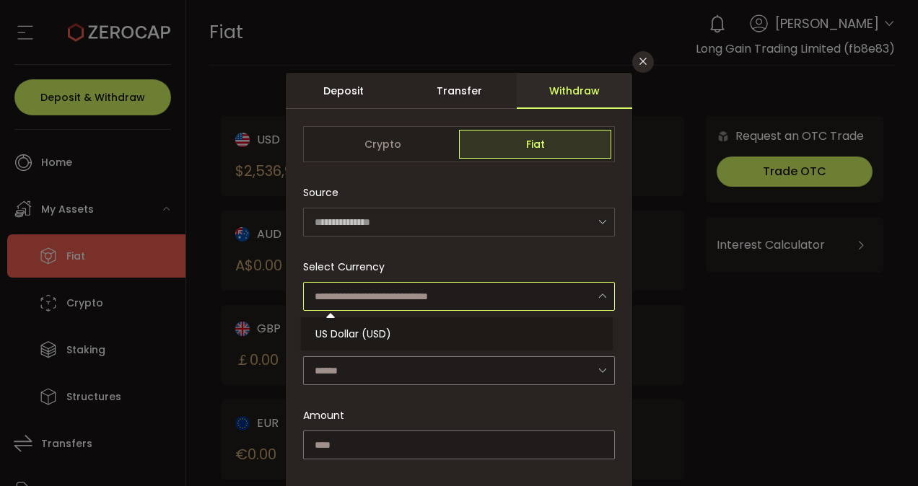
click at [440, 297] on input "dialog" at bounding box center [459, 296] width 312 height 29
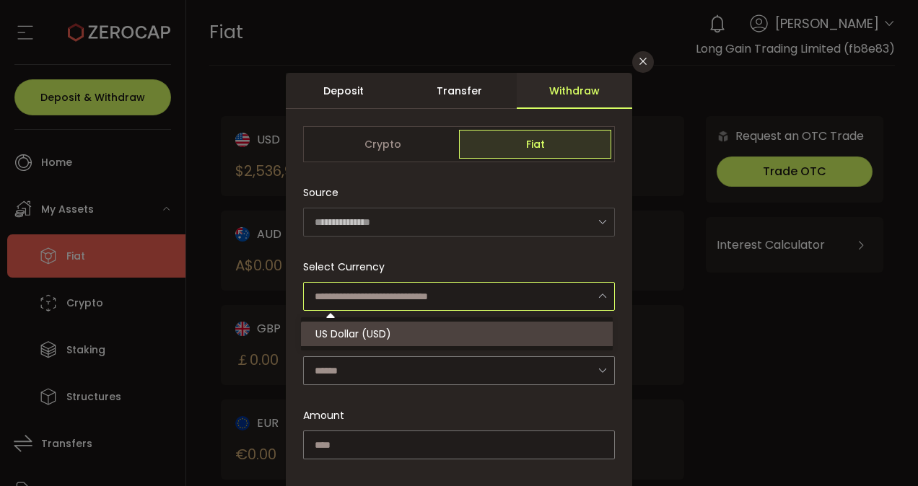
click at [418, 330] on li "US Dollar (USD)" at bounding box center [459, 334] width 316 height 25
type input "**********"
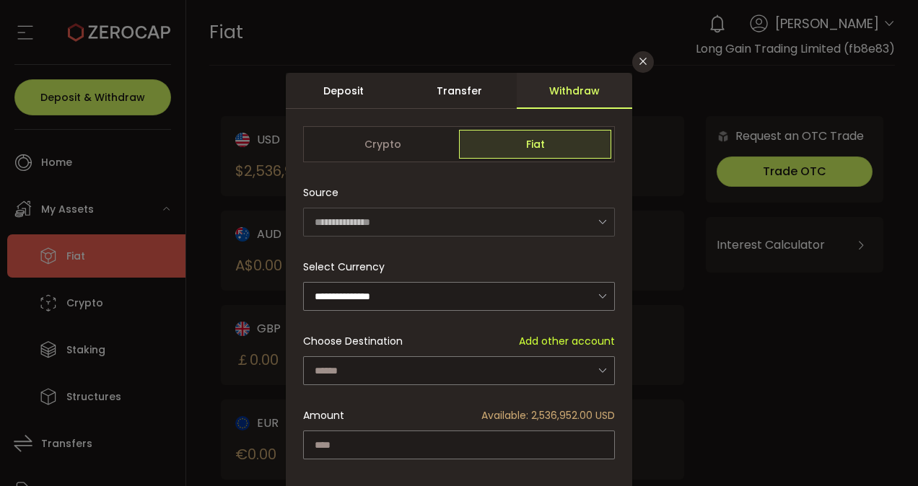
click at [391, 364] on div "dialog" at bounding box center [459, 323] width 346 height 501
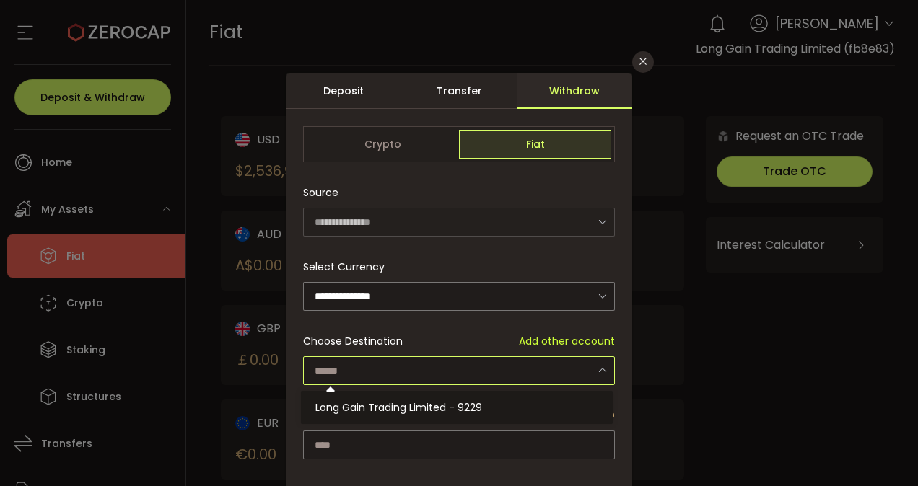
click at [391, 364] on input "dialog" at bounding box center [459, 370] width 312 height 29
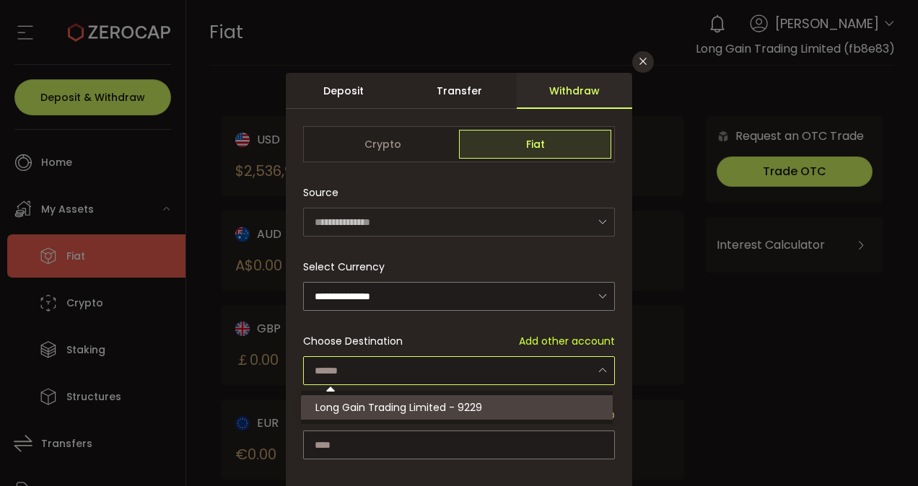
click at [383, 403] on span "Long Gain Trading Limited - 9229" at bounding box center [398, 407] width 167 height 14
type input "**********"
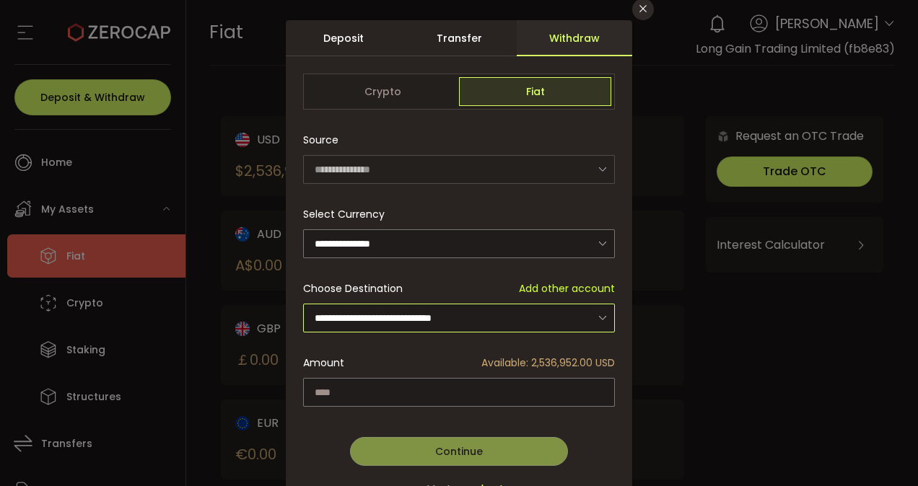
scroll to position [53, 0]
click at [405, 393] on input "dialog" at bounding box center [459, 391] width 312 height 29
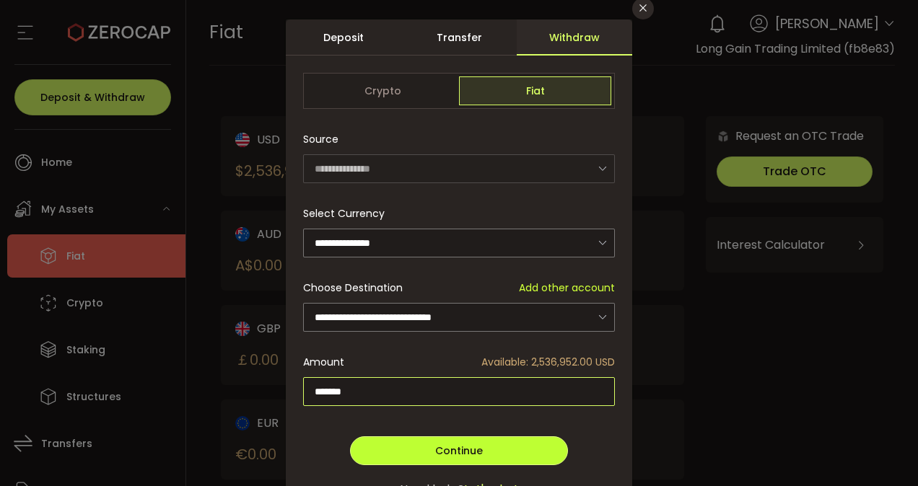
type input "*******"
click at [417, 452] on button "Continue" at bounding box center [459, 451] width 218 height 29
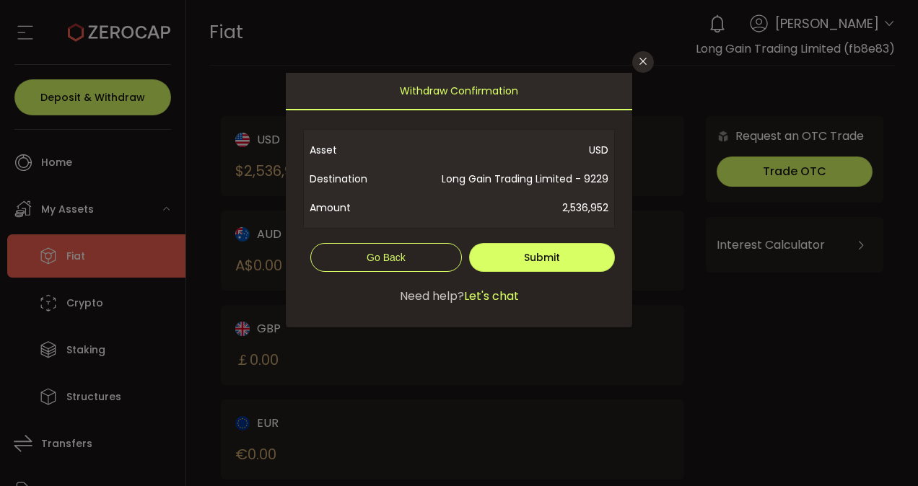
scroll to position [0, 0]
click at [566, 257] on button "Submit" at bounding box center [542, 257] width 146 height 29
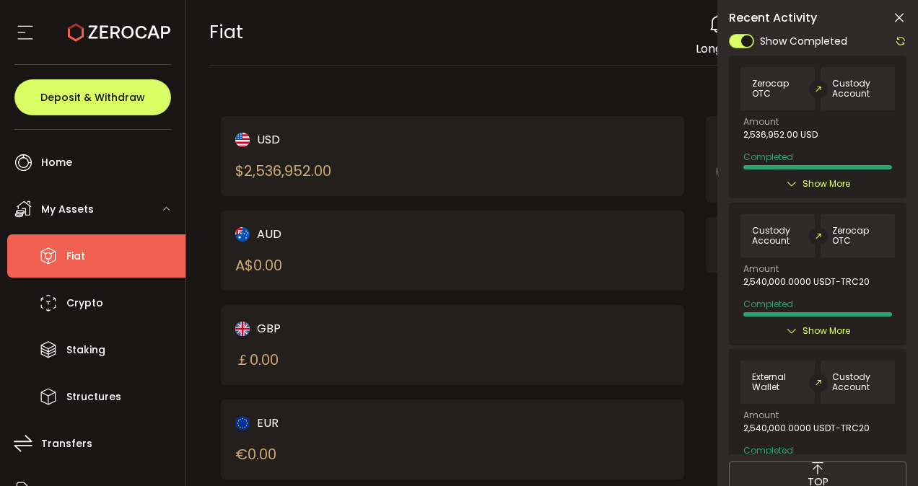
click at [343, 150] on div "USD $ 2,536,952.00" at bounding box center [333, 156] width 196 height 51
